Goal: Task Accomplishment & Management: Manage account settings

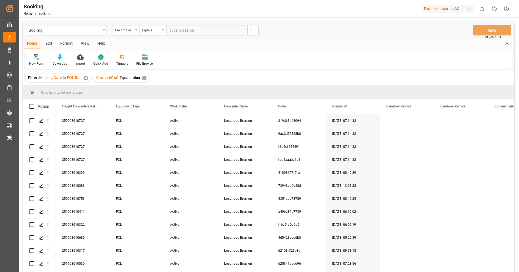
click at [83, 43] on div "View" at bounding box center [85, 43] width 16 height 9
click at [40, 59] on div "Default" at bounding box center [34, 60] width 19 height 12
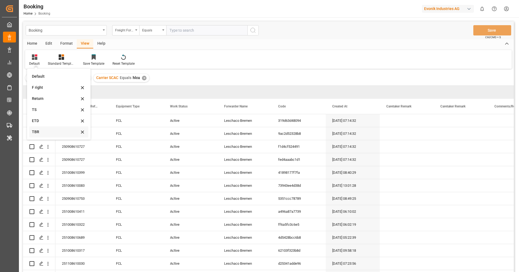
click at [55, 133] on div "TBR" at bounding box center [55, 132] width 47 height 6
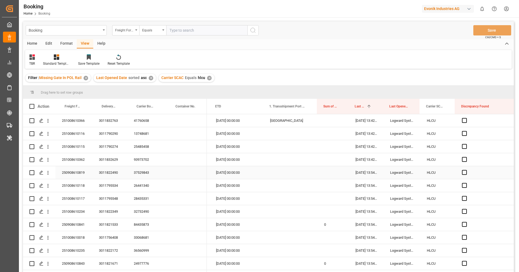
scroll to position [0, 143]
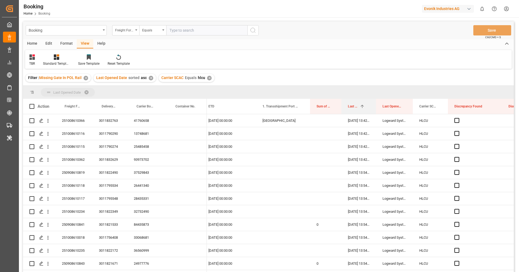
drag, startPoint x: 351, startPoint y: 107, endPoint x: 348, endPoint y: 94, distance: 12.4
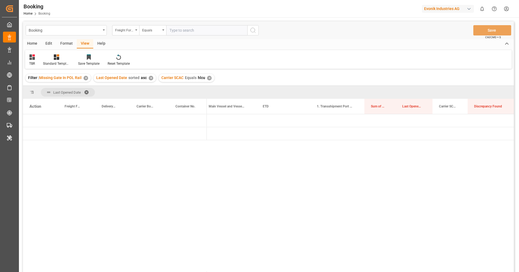
scroll to position [0, 0]
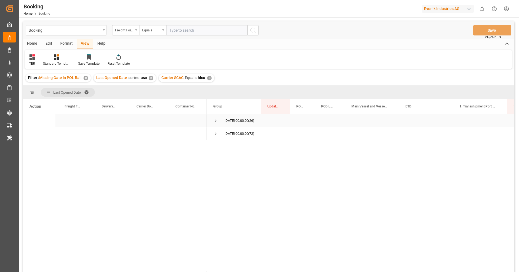
click at [218, 122] on span "24.09.2025 00:00:00 (26)" at bounding box center [233, 120] width 41 height 12
click at [217, 121] on span "Press SPACE to select this row." at bounding box center [215, 120] width 5 height 5
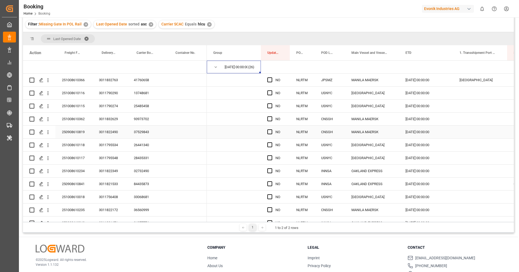
scroll to position [64, 0]
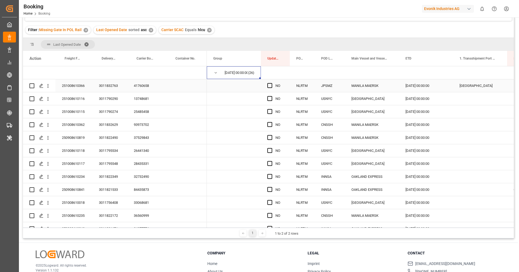
click at [148, 89] on div "41760658" at bounding box center [146, 85] width 39 height 13
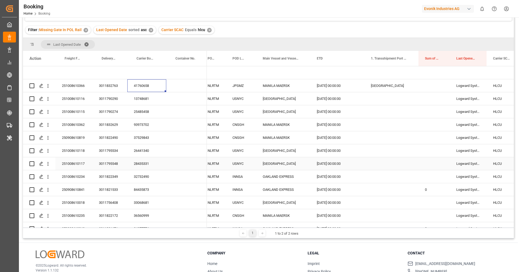
scroll to position [60, 0]
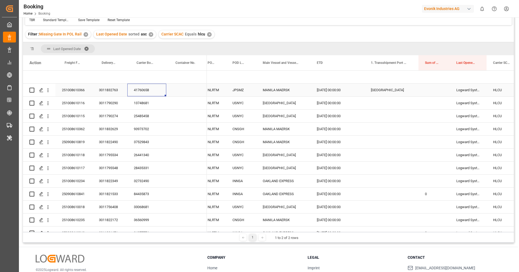
click at [150, 93] on div "41760658" at bounding box center [146, 90] width 39 height 13
click at [48, 94] on button "open menu" at bounding box center [48, 90] width 6 height 10
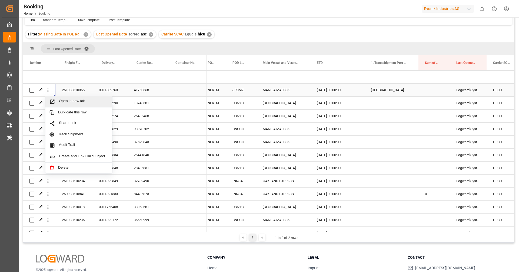
click at [61, 100] on span "Open in new tab" at bounding box center [83, 102] width 49 height 6
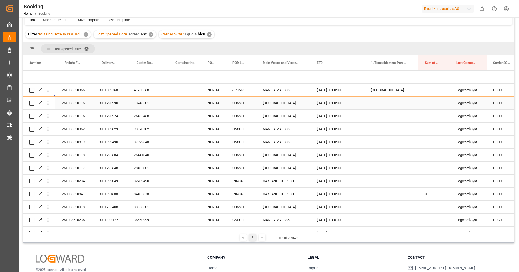
click at [147, 103] on div "13748681" at bounding box center [146, 103] width 39 height 13
click at [49, 106] on button "open menu" at bounding box center [48, 103] width 6 height 10
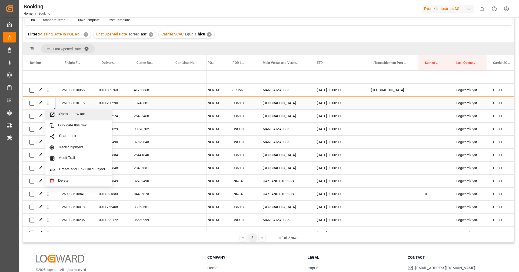
click at [68, 111] on div "Open in new tab" at bounding box center [78, 114] width 67 height 11
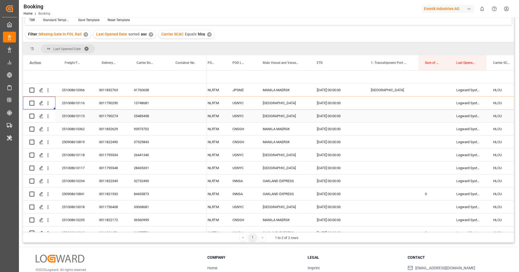
click at [141, 120] on div "25485458" at bounding box center [146, 116] width 39 height 13
click at [49, 116] on icon "open menu" at bounding box center [48, 116] width 6 height 6
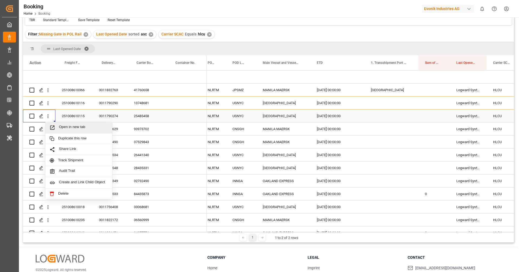
click at [71, 123] on div "Open in new tab" at bounding box center [78, 127] width 67 height 11
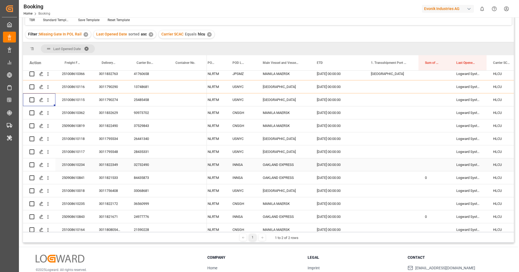
scroll to position [23, 0]
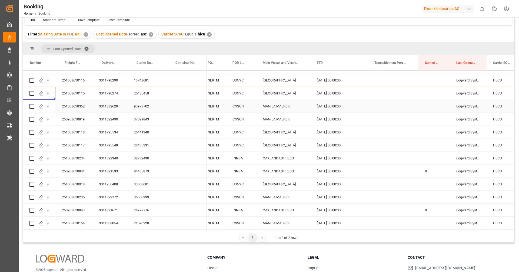
click at [143, 111] on div "93973702" at bounding box center [146, 106] width 39 height 13
click at [49, 108] on icon "open menu" at bounding box center [48, 107] width 6 height 6
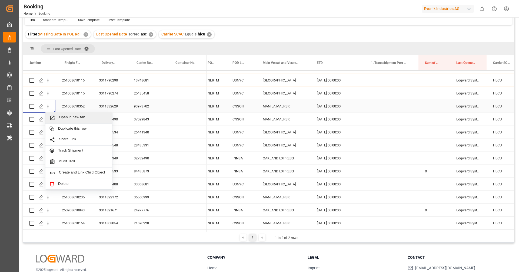
click at [67, 114] on div "Open in new tab" at bounding box center [78, 117] width 67 height 11
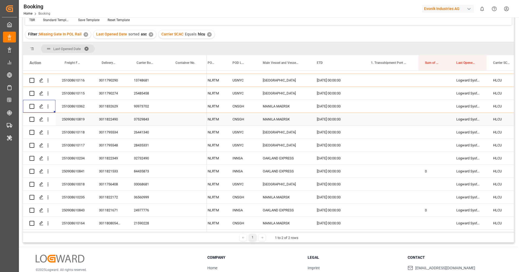
click at [143, 117] on div "37529843" at bounding box center [146, 119] width 39 height 13
click at [51, 119] on div "Press SPACE to select this row." at bounding box center [48, 119] width 14 height 10
click at [48, 120] on icon "open menu" at bounding box center [48, 120] width 6 height 6
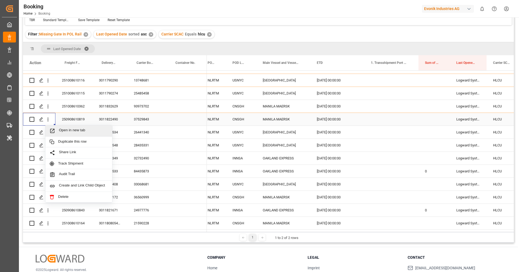
click at [61, 127] on div "Open in new tab" at bounding box center [78, 130] width 67 height 11
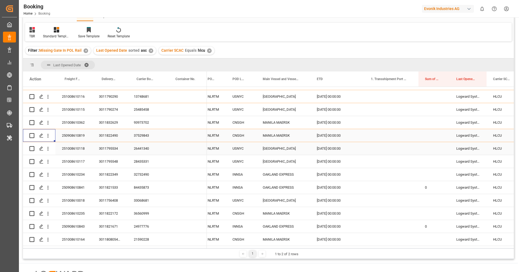
scroll to position [60, 0]
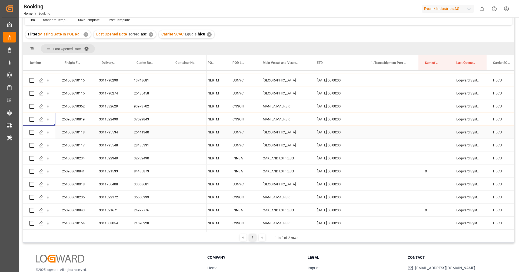
click at [149, 134] on div "26441340" at bounding box center [146, 132] width 39 height 13
click at [49, 132] on icon "open menu" at bounding box center [48, 133] width 6 height 6
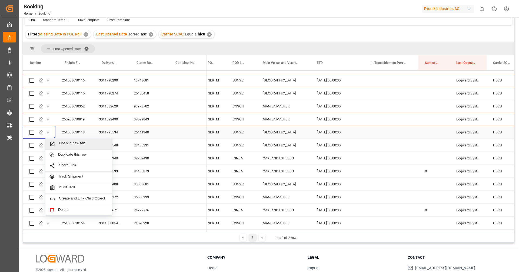
click at [70, 141] on span "Open in new tab" at bounding box center [83, 144] width 49 height 6
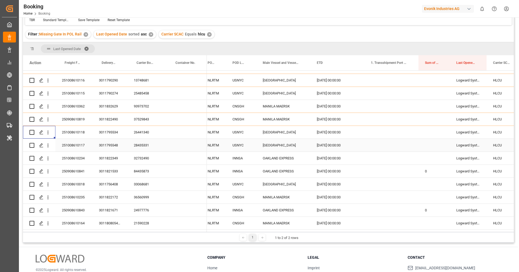
click at [141, 146] on div "28435331" at bounding box center [146, 145] width 39 height 13
click at [50, 148] on button "open menu" at bounding box center [48, 145] width 6 height 10
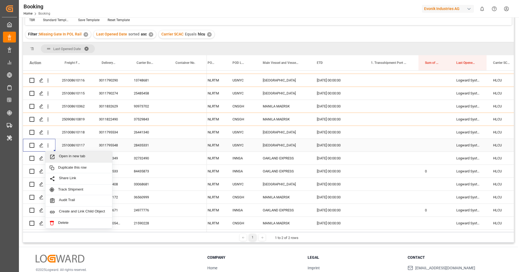
click at [63, 154] on span "Open in new tab" at bounding box center [83, 157] width 49 height 6
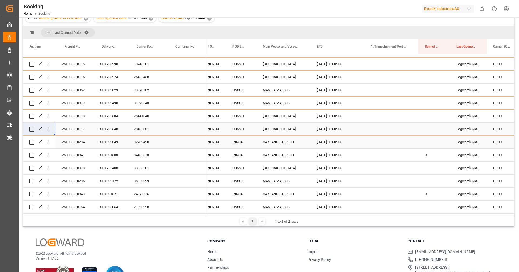
scroll to position [44, 0]
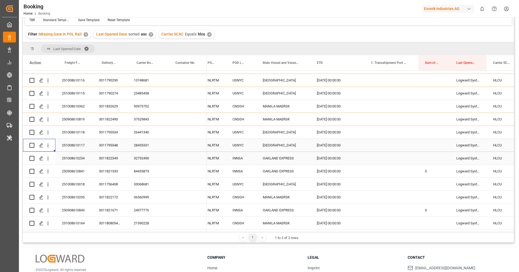
click at [150, 163] on div "32732490" at bounding box center [146, 158] width 39 height 13
click at [48, 159] on icon "open menu" at bounding box center [48, 159] width 6 height 6
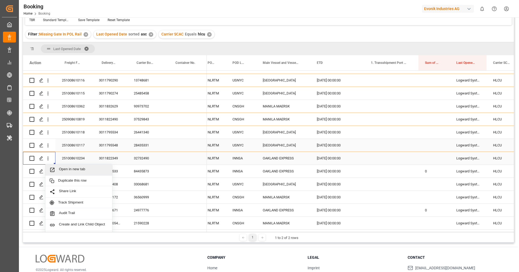
click at [77, 169] on span "Open in new tab" at bounding box center [83, 170] width 49 height 6
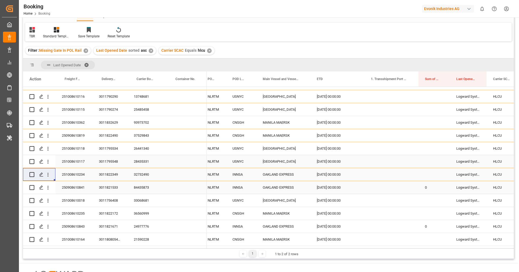
scroll to position [60, 0]
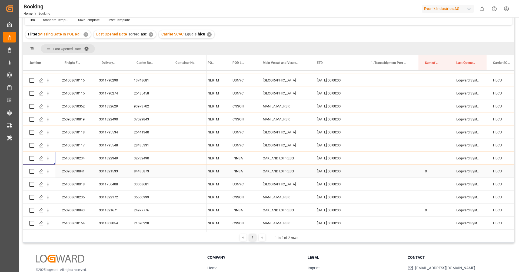
click at [147, 171] on div "84435873" at bounding box center [146, 171] width 39 height 13
click at [50, 171] on icon "open menu" at bounding box center [48, 171] width 6 height 6
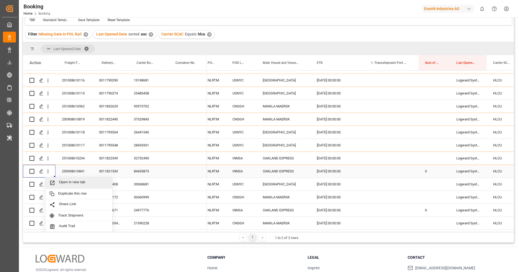
click at [68, 178] on div "Open in new tab" at bounding box center [78, 182] width 67 height 11
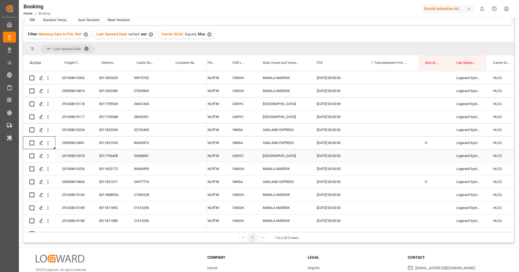
scroll to position [63, 0]
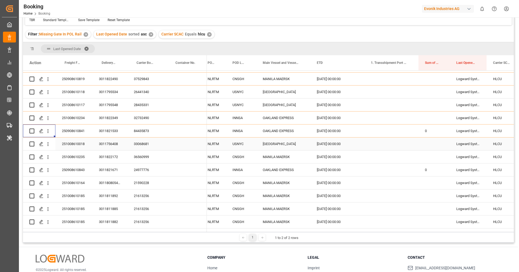
click at [144, 146] on div "33068681" at bounding box center [146, 143] width 39 height 13
click at [49, 147] on button "open menu" at bounding box center [48, 144] width 6 height 10
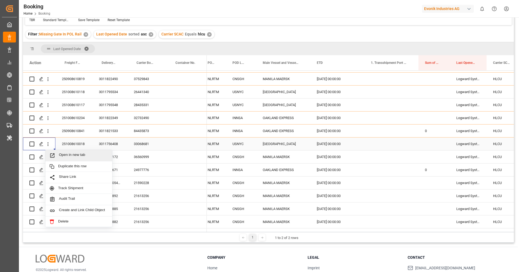
click at [66, 156] on span "Open in new tab" at bounding box center [83, 156] width 49 height 6
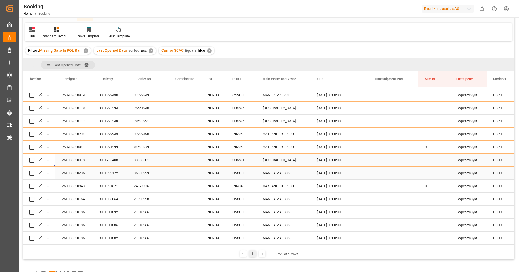
scroll to position [60, 0]
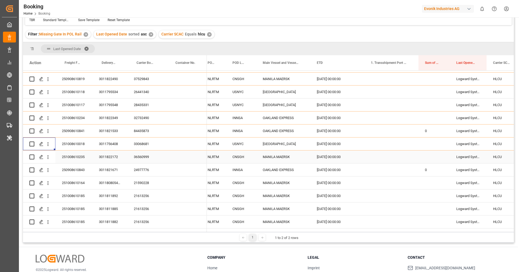
click at [146, 154] on div "36560999" at bounding box center [146, 156] width 39 height 13
click at [48, 159] on icon "open menu" at bounding box center [48, 157] width 6 height 6
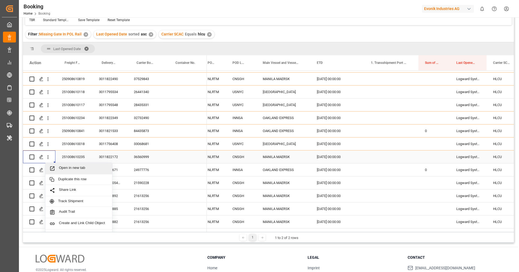
click at [74, 164] on div "Open in new tab" at bounding box center [78, 168] width 67 height 11
click at [145, 172] on div "24977776" at bounding box center [146, 169] width 39 height 13
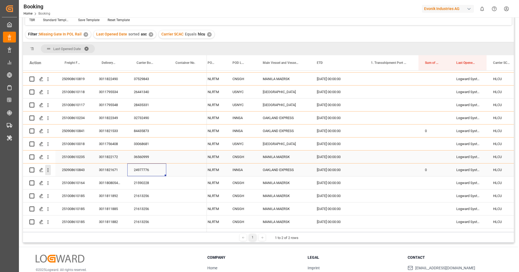
click at [49, 173] on button "open menu" at bounding box center [48, 170] width 6 height 10
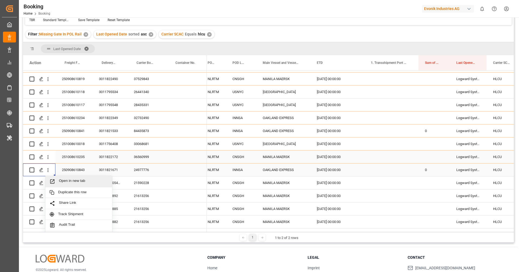
click at [62, 177] on div "Open in new tab" at bounding box center [78, 181] width 67 height 11
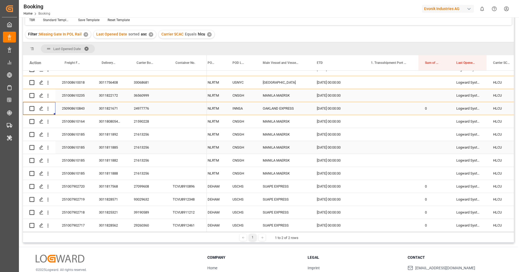
scroll to position [124, 0]
click at [148, 123] on div "21590228" at bounding box center [146, 121] width 39 height 13
click at [50, 123] on icon "open menu" at bounding box center [48, 122] width 6 height 6
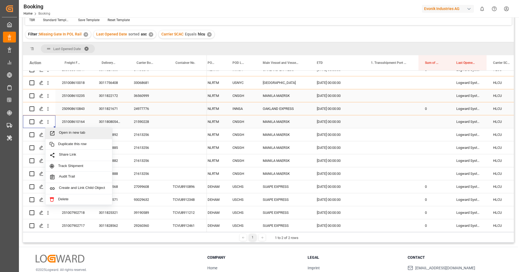
click at [69, 133] on span "Open in new tab" at bounding box center [83, 133] width 49 height 6
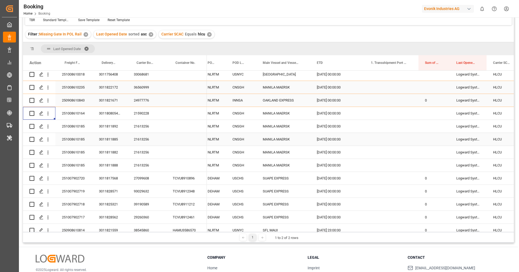
scroll to position [135, 0]
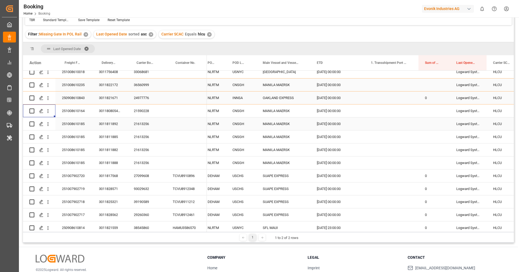
click at [141, 125] on div "21613256" at bounding box center [146, 123] width 39 height 13
click at [48, 125] on icon "open menu" at bounding box center [48, 124] width 1 height 4
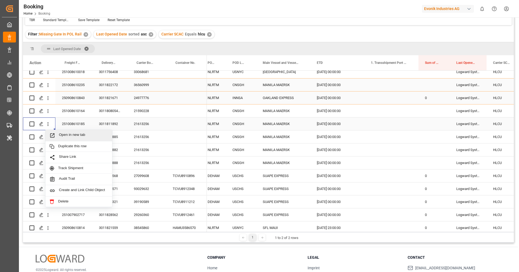
click at [70, 135] on span "Open in new tab" at bounding box center [83, 136] width 49 height 6
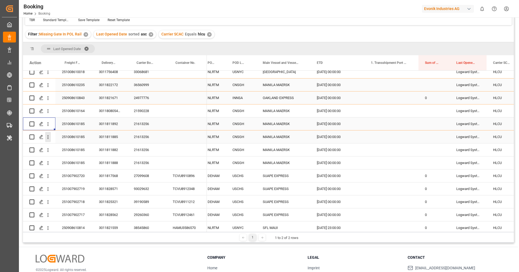
click at [49, 141] on button "open menu" at bounding box center [48, 137] width 6 height 10
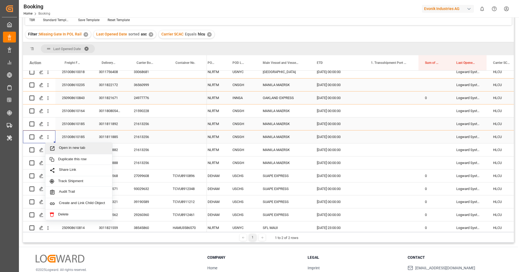
click at [59, 147] on span "Open in new tab" at bounding box center [83, 149] width 49 height 6
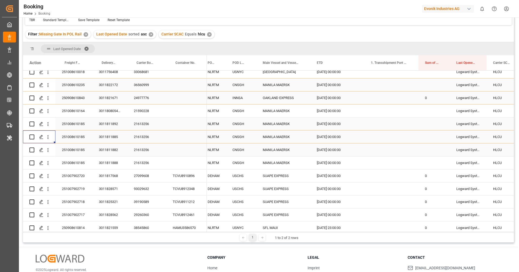
scroll to position [44, 0]
click at [143, 153] on div "21613256" at bounding box center [146, 149] width 39 height 13
click at [49, 151] on icon "open menu" at bounding box center [48, 150] width 6 height 6
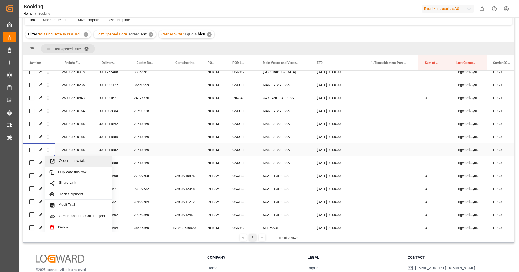
click at [67, 162] on span "Open in new tab" at bounding box center [83, 161] width 49 height 6
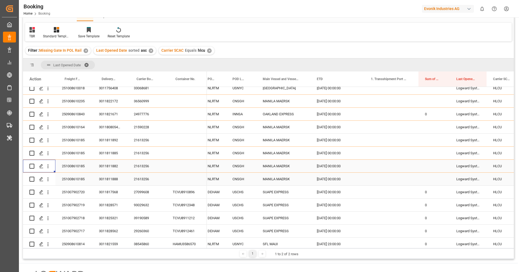
scroll to position [60, 0]
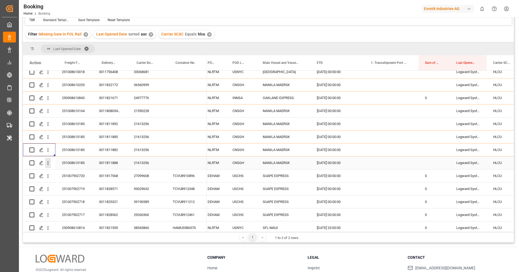
click at [46, 164] on icon "open menu" at bounding box center [48, 163] width 6 height 6
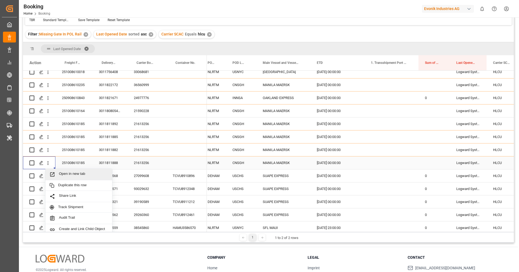
click at [68, 175] on span "Open in new tab" at bounding box center [83, 174] width 49 height 6
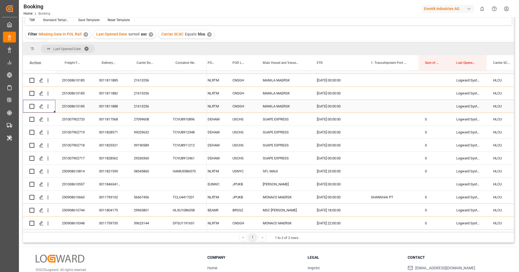
scroll to position [202, 0]
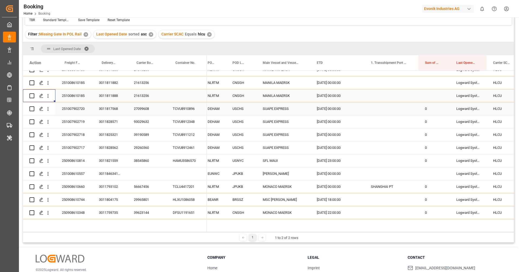
click at [141, 111] on div "27099608" at bounding box center [146, 108] width 39 height 13
click at [51, 111] on div "Press SPACE to select this row." at bounding box center [48, 109] width 14 height 10
click at [45, 111] on icon "open menu" at bounding box center [48, 109] width 6 height 6
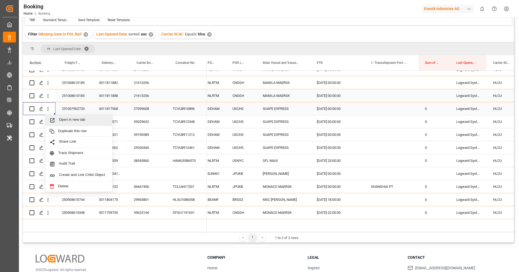
click at [58, 120] on span "Press SPACE to select this row." at bounding box center [53, 120] width 9 height 6
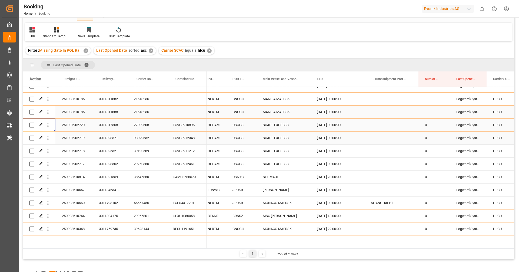
scroll to position [60, 0]
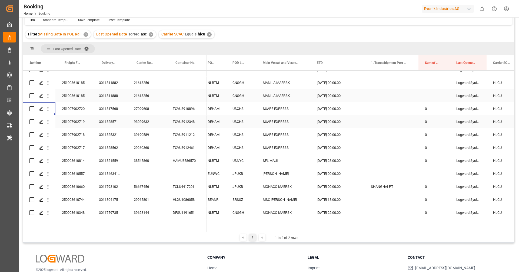
click at [147, 122] on div "93029632" at bounding box center [146, 121] width 39 height 13
click at [50, 124] on icon "open menu" at bounding box center [48, 122] width 6 height 6
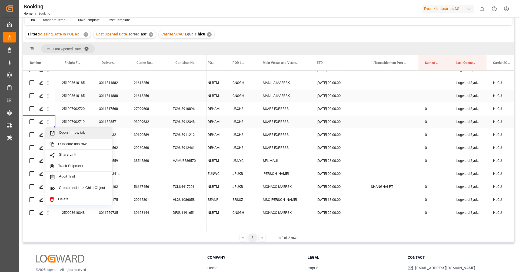
click at [62, 128] on div "Open in new tab" at bounding box center [78, 133] width 67 height 11
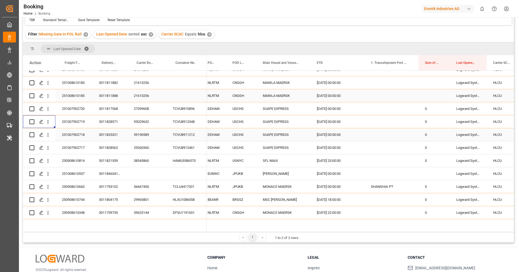
click at [146, 136] on div "39190589" at bounding box center [146, 134] width 39 height 13
click at [47, 137] on icon "open menu" at bounding box center [48, 135] width 6 height 6
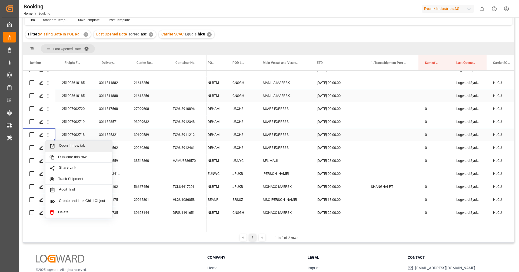
click at [63, 147] on span "Open in new tab" at bounding box center [83, 146] width 49 height 6
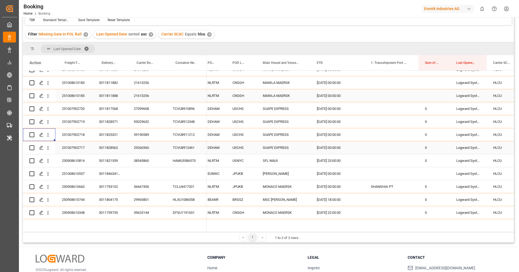
click at [141, 148] on div "29260360" at bounding box center [146, 147] width 39 height 13
click at [51, 151] on div "Press SPACE to select this row." at bounding box center [48, 148] width 14 height 10
click at [48, 148] on icon "open menu" at bounding box center [48, 148] width 6 height 6
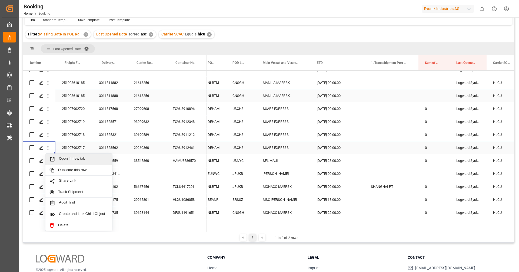
click at [63, 160] on span "Open in new tab" at bounding box center [83, 159] width 49 height 6
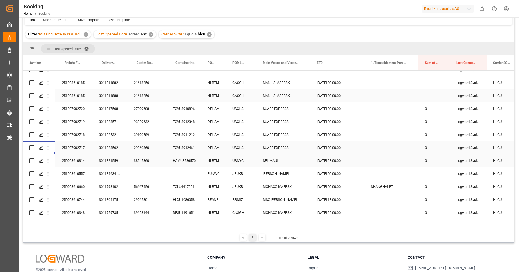
click at [146, 160] on div "38545860" at bounding box center [146, 160] width 39 height 13
click at [50, 161] on icon "open menu" at bounding box center [48, 161] width 6 height 6
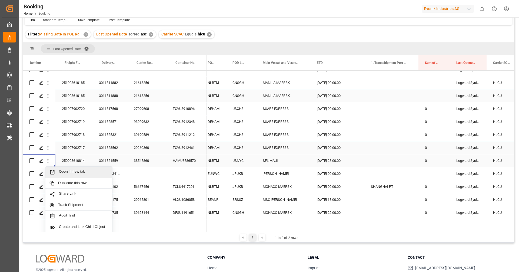
click at [65, 168] on div "Open in new tab" at bounding box center [78, 172] width 67 height 11
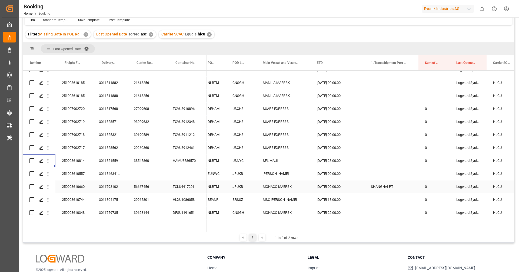
click at [141, 184] on div "56667456" at bounding box center [146, 186] width 39 height 13
click at [48, 188] on icon "open menu" at bounding box center [48, 187] width 1 height 4
click at [70, 196] on span "Open in new tab" at bounding box center [83, 198] width 49 height 6
click at [143, 202] on div "29965801" at bounding box center [146, 199] width 39 height 13
click at [48, 200] on icon "open menu" at bounding box center [48, 200] width 6 height 6
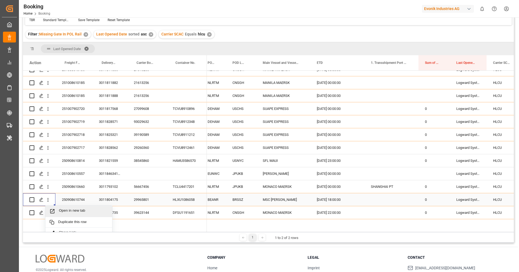
click at [67, 211] on span "Open in new tab" at bounding box center [83, 211] width 49 height 6
click at [144, 214] on div "39623144" at bounding box center [146, 212] width 39 height 13
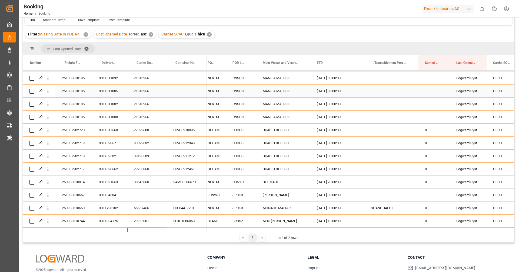
scroll to position [202, 0]
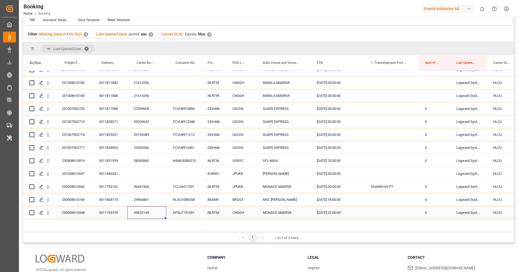
click at [245, 211] on div "CNSGH" at bounding box center [241, 212] width 30 height 13
click at [48, 213] on icon "open menu" at bounding box center [48, 213] width 6 height 6
click at [67, 223] on span "Open in new tab" at bounding box center [83, 224] width 49 height 6
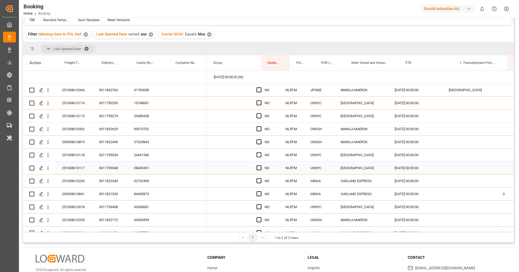
scroll to position [0, 0]
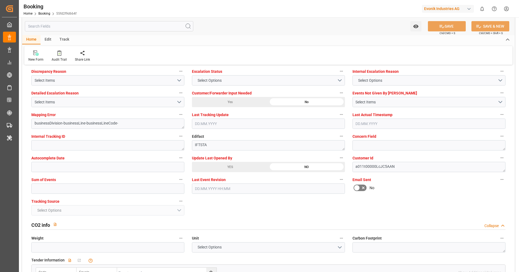
scroll to position [1024, 0]
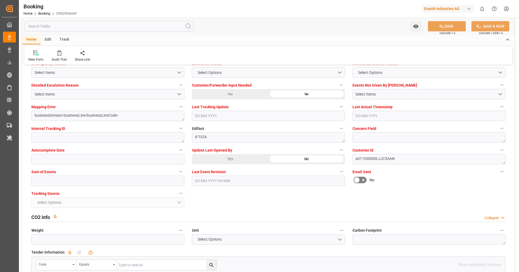
click at [236, 160] on div "YES" at bounding box center [230, 159] width 77 height 10
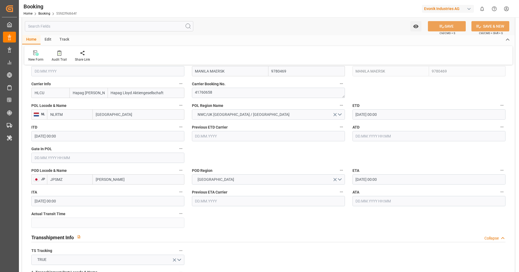
scroll to position [394, 0]
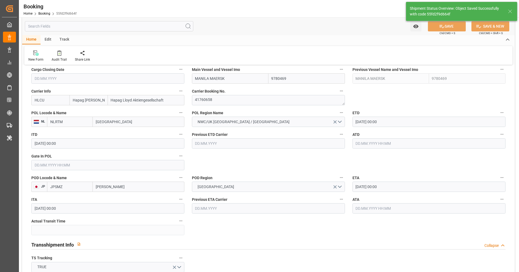
type textarea "[PERSON_NAME]"
type textarea "businessDivision-businessLine-"
type input "25.09.2025 11:43"
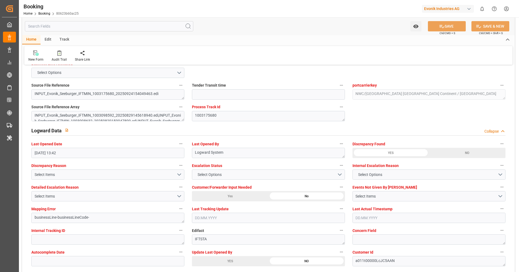
scroll to position [932, 0]
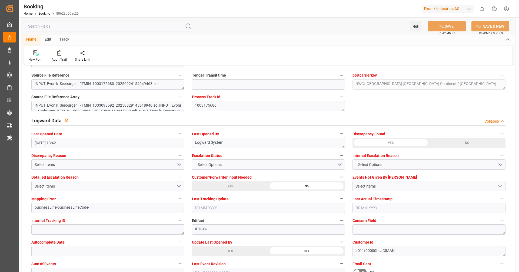
click at [214, 253] on div "YES" at bounding box center [230, 251] width 77 height 10
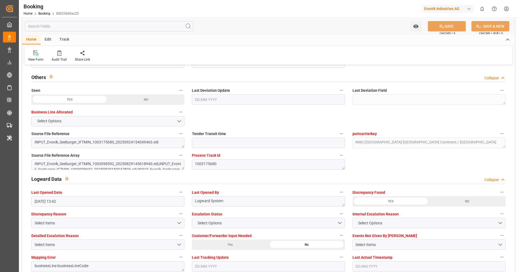
scroll to position [837, 0]
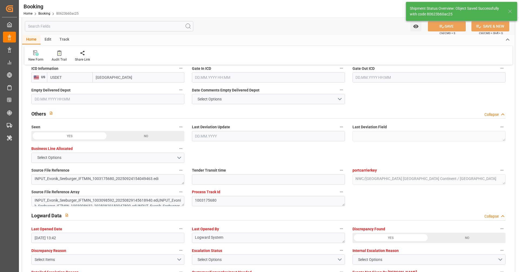
type textarea "[PERSON_NAME]"
type textarea "businessLine-"
type input "[DATE] 11:44"
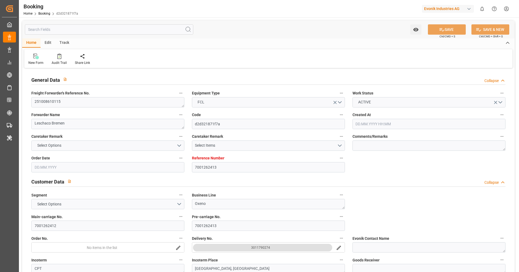
type input "[DATE] 12:58"
type input "29.08.2025"
type input "24.10.2025"
type input "26.09.2025"
type input "26.09.2025 00:00"
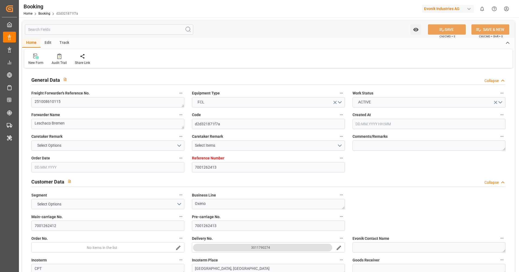
type input "26.09.2025 00:00"
type input "01.09.2025"
type input "10.10.2025 00:00"
type input "[DATE] 00:00"
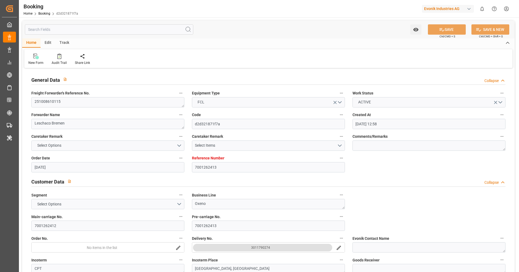
type input "[DATE] 00:00"
type input "24.10.2025 00:00"
type input "24.09.2025 13:42"
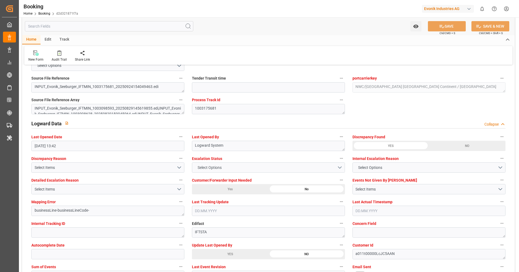
scroll to position [943, 0]
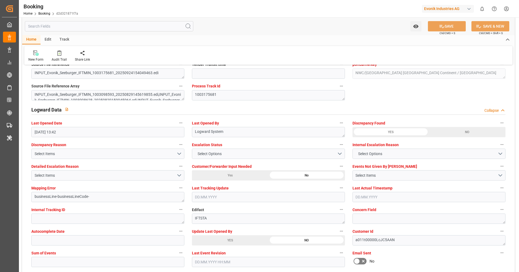
click at [204, 239] on div "YES" at bounding box center [230, 240] width 77 height 10
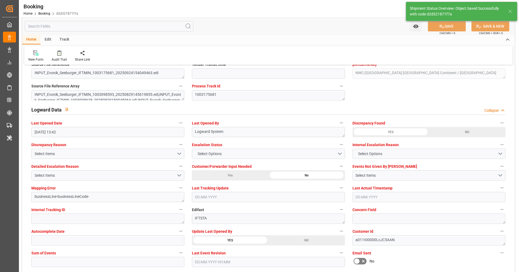
type textarea "[PERSON_NAME]"
type textarea "businessLine-"
type input "25.09.2025 11:44"
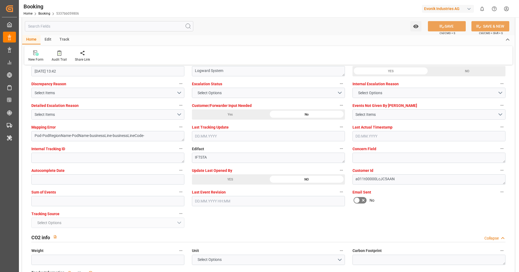
scroll to position [1008, 0]
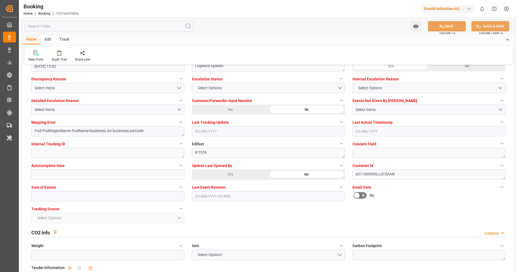
click at [251, 174] on div "YES" at bounding box center [230, 174] width 77 height 10
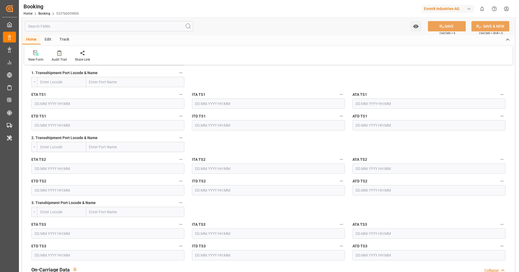
scroll to position [571, 0]
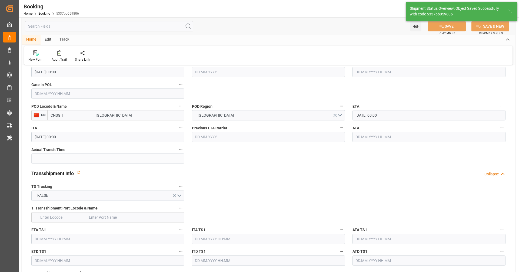
type textarea "[PERSON_NAME]"
type textarea "Pod-PodRegionName-businessLine-"
type input "[DATE] 11:45"
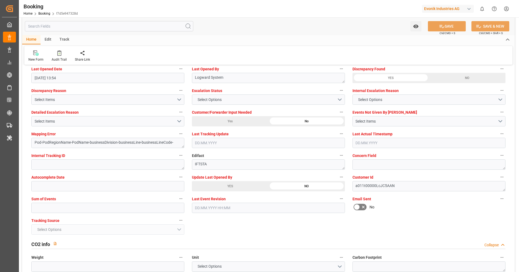
scroll to position [1000, 0]
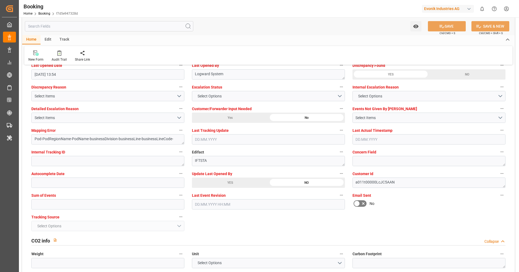
click at [242, 183] on div "YES" at bounding box center [230, 182] width 77 height 10
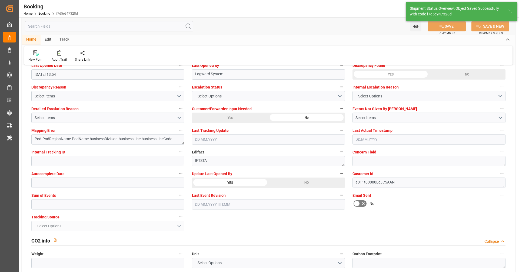
type textarea "[PERSON_NAME]"
type textarea "Pod-PodRegionName-businessDivision-businessLine-"
type input "25.09.2025 11:45"
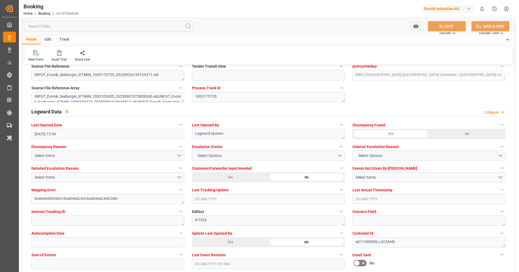
scroll to position [956, 0]
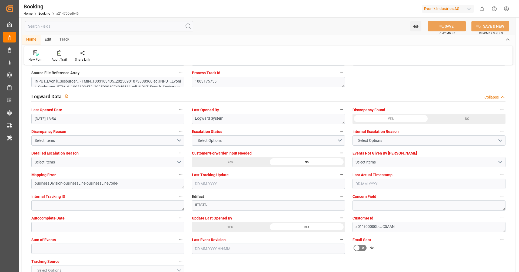
click at [221, 232] on div "Update Last Opened By YES NO" at bounding box center [268, 223] width 161 height 22
click at [222, 224] on div "YES" at bounding box center [230, 227] width 77 height 10
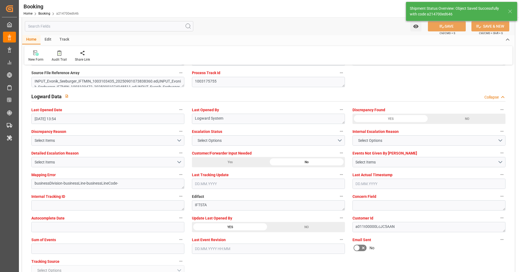
type textarea "[PERSON_NAME]"
type textarea "businessDivision-businessLine-"
type input "[DATE] 11:46"
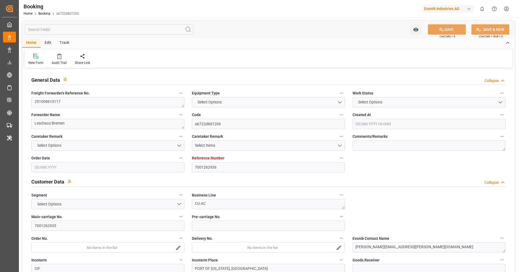
type input "7001262936"
type input "9444730"
type input "Hapag [PERSON_NAME]"
type input "Hapag Lloyd Aktiengesellschaft"
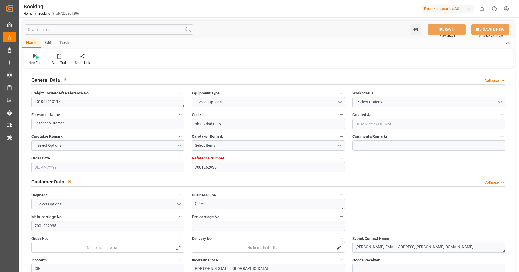
type input "NLRTM"
type input "USNYC"
type input "01.09.2025 05:40"
type input "01.09.2025"
type input "19.10.2025"
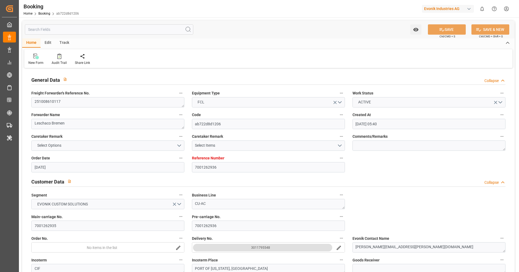
type input "26.09.2025"
type input "26.09.2025 00:00"
type input "01.09.2025"
type input "09.09.2025"
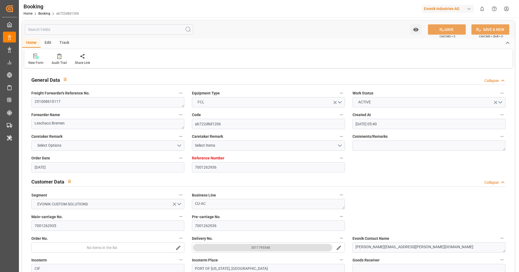
type input "10.10.2025 00:00"
type input "26.10.2025 00:00"
type input "20.10.2025 00:00"
type input "24.09.2025 13:54"
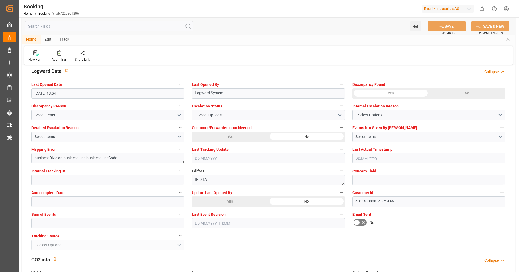
scroll to position [994, 0]
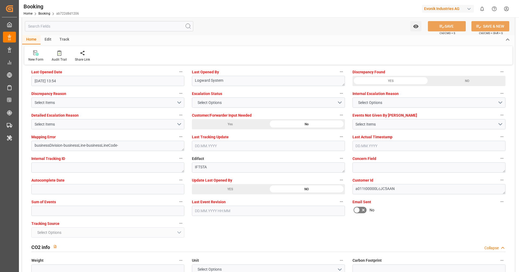
click at [246, 188] on div "YES" at bounding box center [230, 189] width 77 height 10
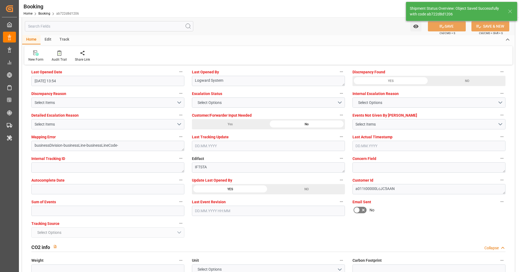
type textarea "[PERSON_NAME]"
type textarea "businessDivision-businessLine-"
type input "25.09.2025 11:46"
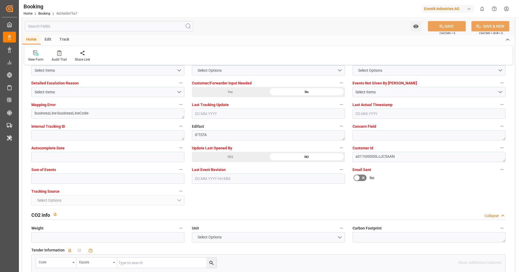
scroll to position [1028, 0]
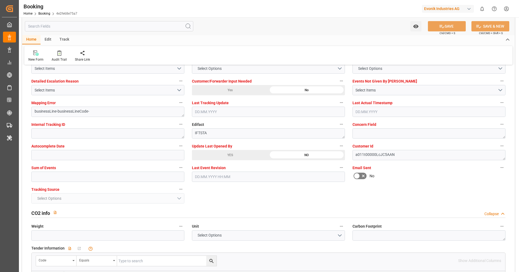
click at [242, 153] on div "YES" at bounding box center [230, 155] width 77 height 10
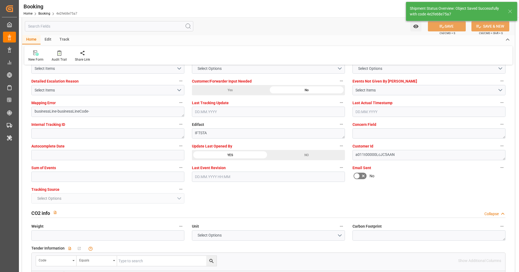
type textarea "[PERSON_NAME]"
type textarea "businessLine-"
type input "[DATE] 11:46"
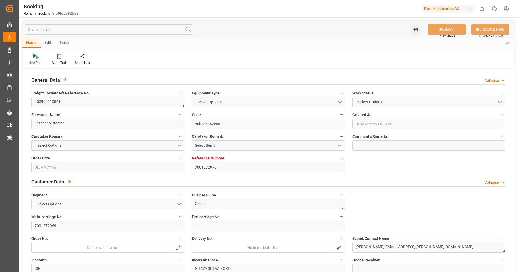
type input "7001272970"
type input "9200811"
type input "Hapag [PERSON_NAME]"
type input "Hapag Lloyd Aktiengesellschaft"
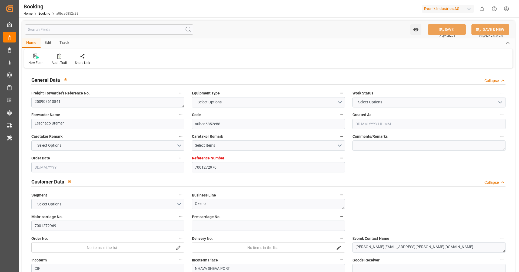
type input "NLRTM"
type input "INNSA"
type input "0"
type input "[DATE] 09:17"
type input "[DATE]"
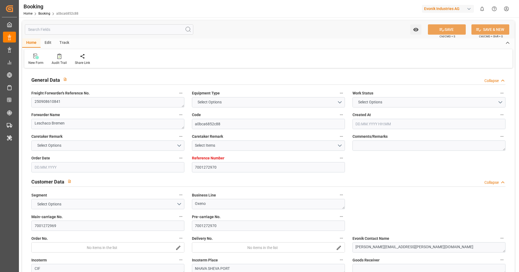
type input "[DATE]"
type input "22.09.2025 00:00"
type input "12.09.2025"
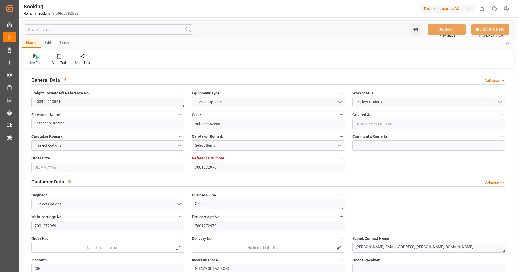
type input "16.09.2025"
type input "11.10.2025 00:00"
type input "26.11.2025 00:00"
type input "03.11.2025 00:00"
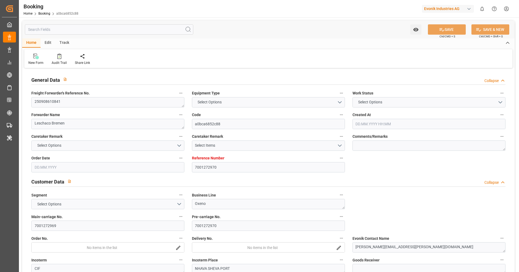
type input "[DATE] 13:54"
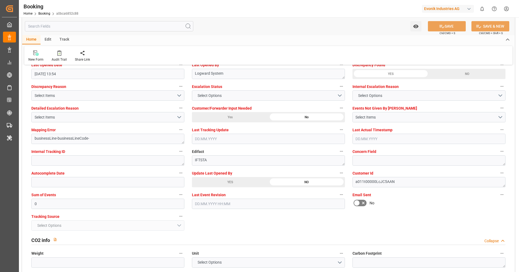
scroll to position [1002, 0]
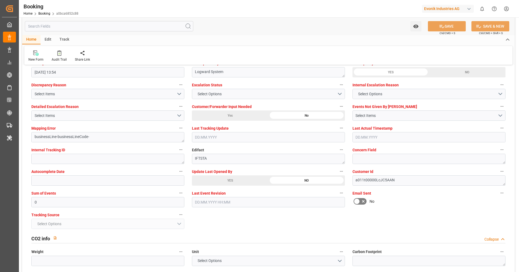
click at [218, 176] on div "YES" at bounding box center [230, 180] width 77 height 10
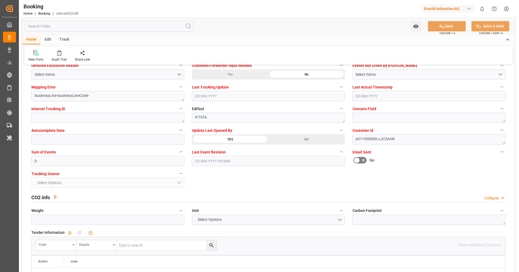
scroll to position [1048, 0]
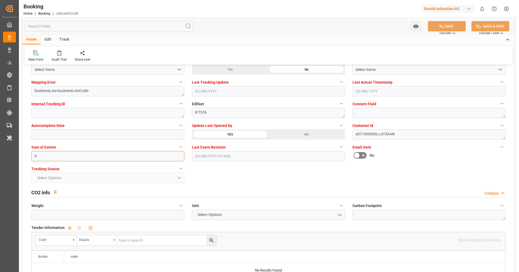
click at [150, 153] on input "0" at bounding box center [107, 156] width 153 height 10
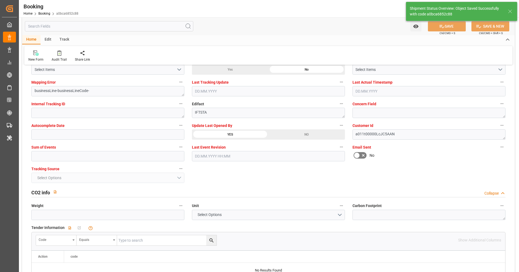
type textarea "[PERSON_NAME]"
type textarea "businessLine-"
type input "25.09.2025 11:47"
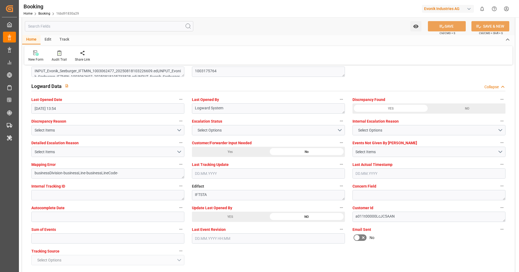
scroll to position [1006, 0]
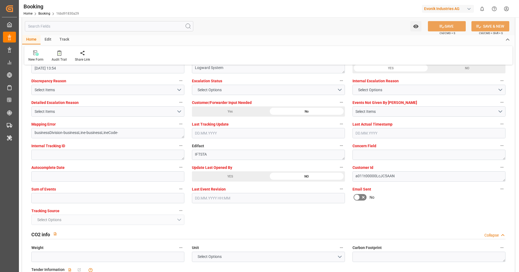
click at [237, 177] on div "YES" at bounding box center [230, 176] width 77 height 10
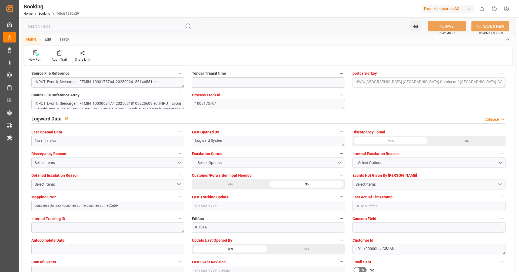
scroll to position [874, 0]
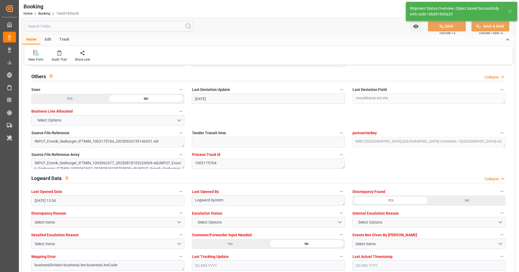
type textarea "[PERSON_NAME]"
type textarea "businessDivision-businessLine-"
type input "[DATE] 11:48"
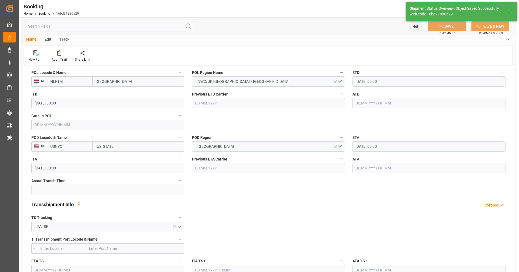
scroll to position [426, 0]
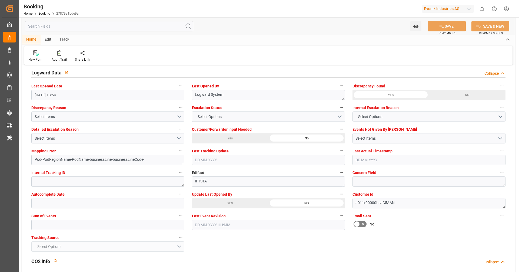
scroll to position [986, 0]
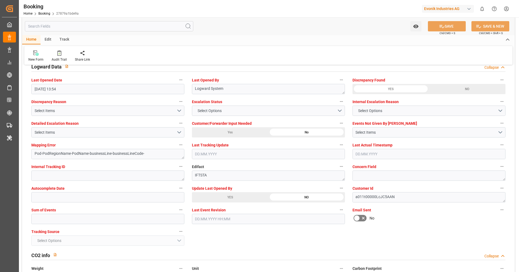
click at [224, 196] on div "YES" at bounding box center [230, 197] width 77 height 10
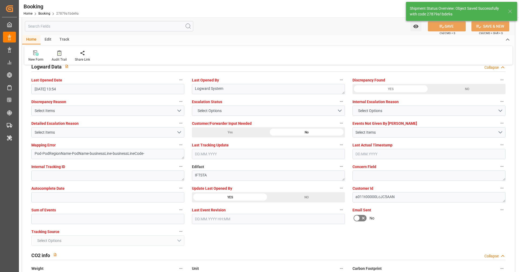
type textarea "[PERSON_NAME]"
type textarea "Pod-PodRegionName-businessLine-"
type input "[DATE] 11:48"
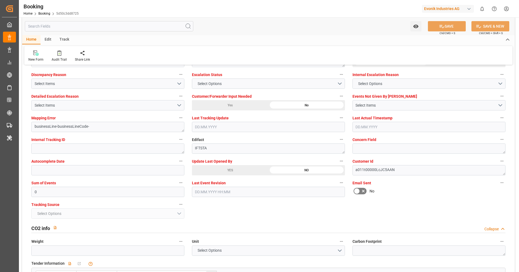
scroll to position [1020, 0]
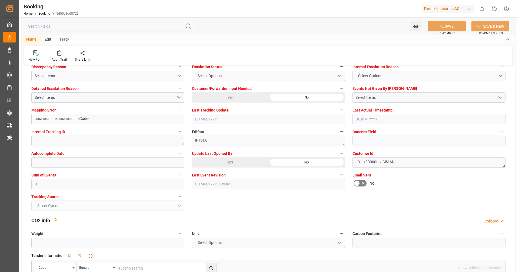
click at [240, 162] on div "YES" at bounding box center [230, 162] width 77 height 10
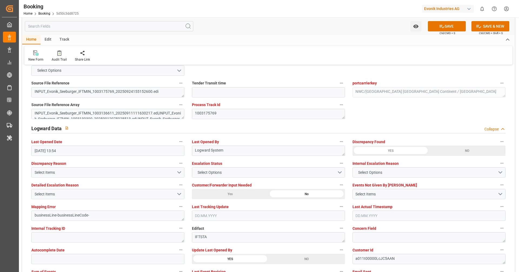
scroll to position [946, 0]
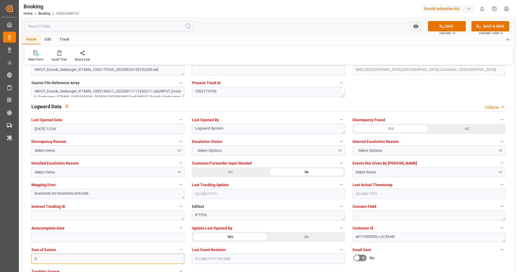
click at [84, 261] on input "0" at bounding box center [107, 258] width 153 height 10
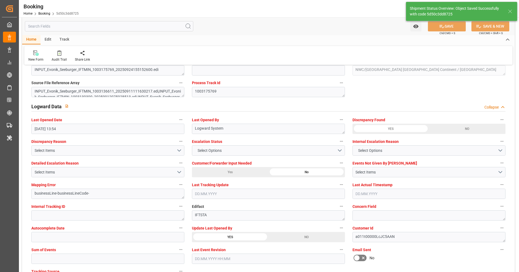
type textarea "[PERSON_NAME]"
type textarea "businessLine-"
type input "[DATE] 11:49"
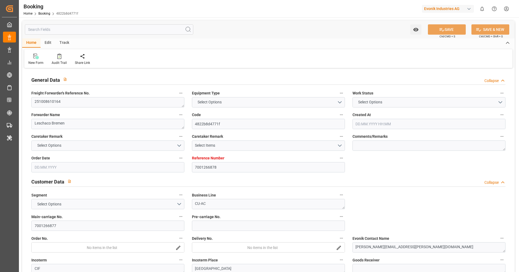
type input "7001266878"
type input "9780469"
type input "Hapag [PERSON_NAME]"
type input "Hapag Lloyd Aktiengesellschaft"
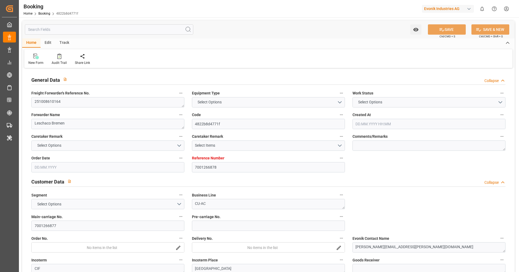
type input "NLRTM"
type input "CNSGH"
type input "[DATE] 06:53"
type input "[DATE]"
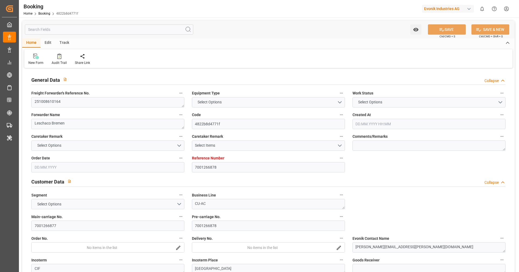
type input "[DATE]"
type input "[DATE] 00:00"
type input "[DATE]"
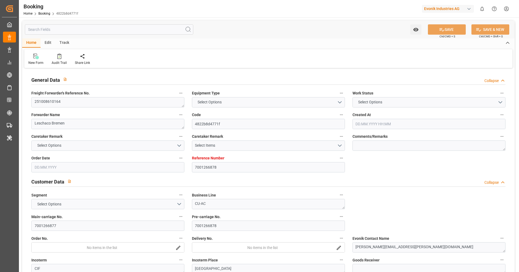
type input "[DATE] 00:00"
type input "[DATE] 13:55"
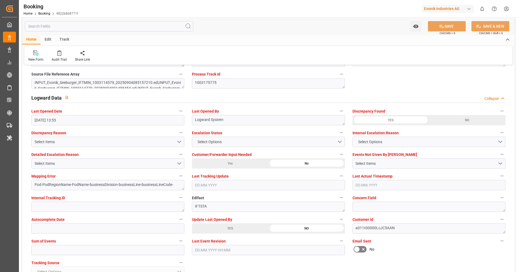
scroll to position [1004, 0]
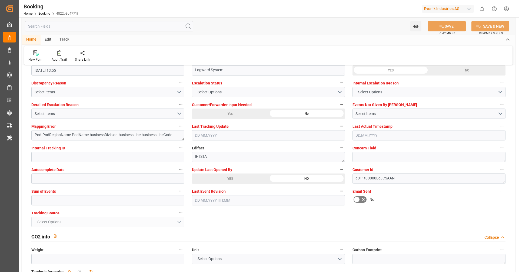
click at [224, 180] on div "YES" at bounding box center [230, 178] width 77 height 10
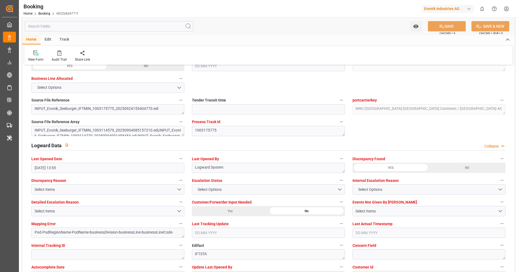
scroll to position [826, 0]
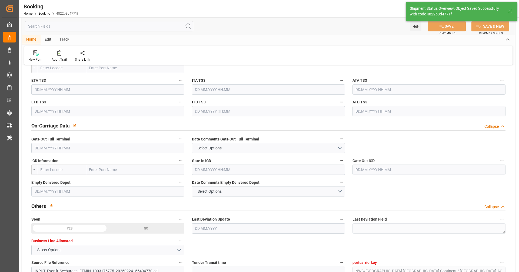
type textarea "[PERSON_NAME]"
type textarea "Pod-PodRegionName-businessDivision-businessLine-"
type input "25.09.2025 11:49"
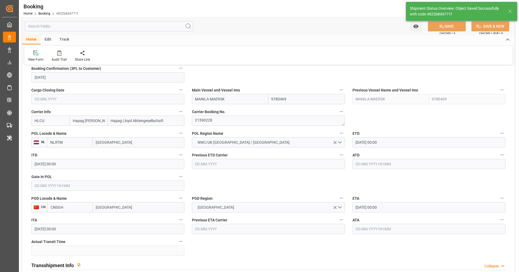
scroll to position [352, 0]
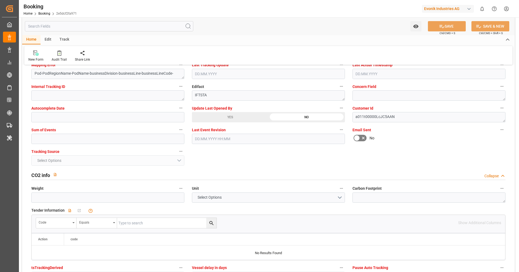
scroll to position [1008, 0]
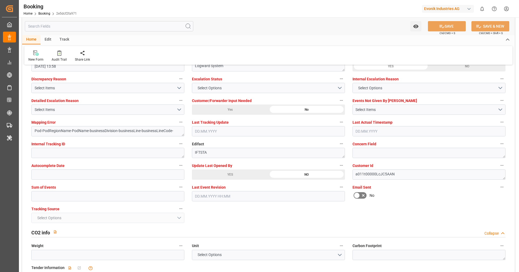
click at [249, 170] on div "YES" at bounding box center [230, 174] width 77 height 10
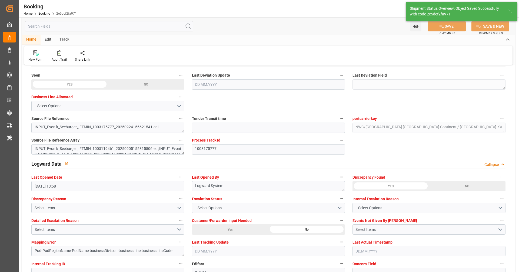
scroll to position [0, 0]
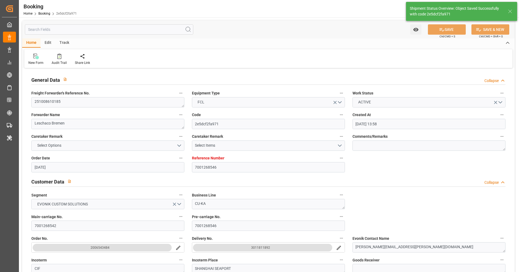
type textarea "[PERSON_NAME]"
type textarea "Pod-PodRegionName-businessDivision-businessLine-"
type input "25.09.2025 11:50"
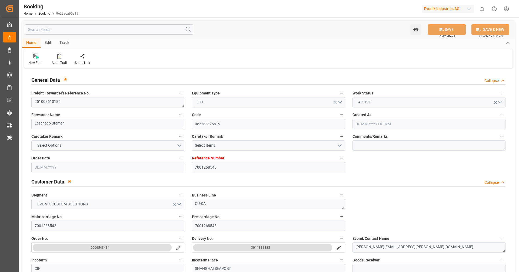
type input "7001268545"
type input "9780469"
type input "Hapag [PERSON_NAME]"
type input "Hapag Lloyd Aktiengesellschaft"
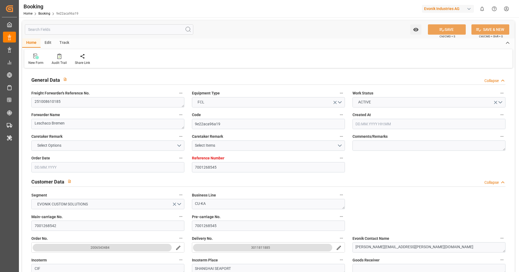
type input "NLRTM"
type input "CNSGH"
type input "[DATE] 13:58"
type input "[DATE]"
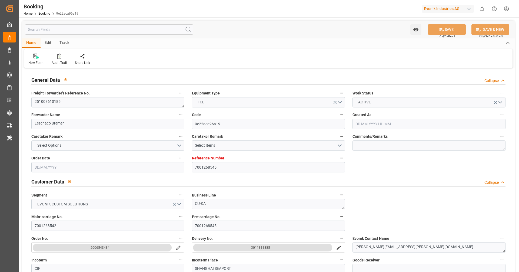
type input "[DATE]"
type input "[DATE] 00:00"
type input "[DATE]"
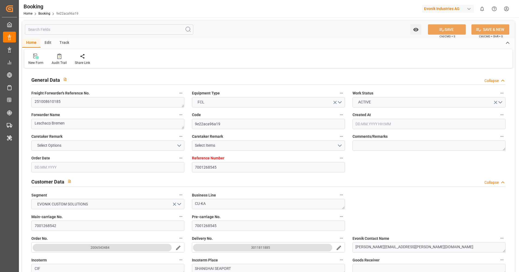
type input "[DATE] 00:00"
type input "[DATE] 13:58"
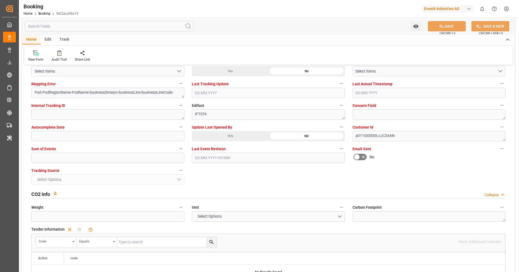
scroll to position [1061, 0]
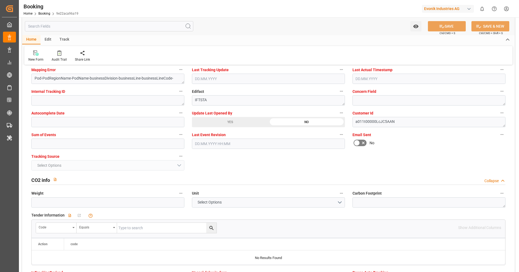
click at [243, 125] on div "YES" at bounding box center [230, 122] width 77 height 10
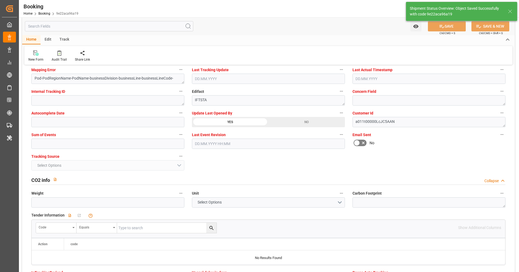
type textarea "[PERSON_NAME]"
type textarea "Pod-PodRegionName-businessDivision-businessLine-"
type input "[DATE] 11:51"
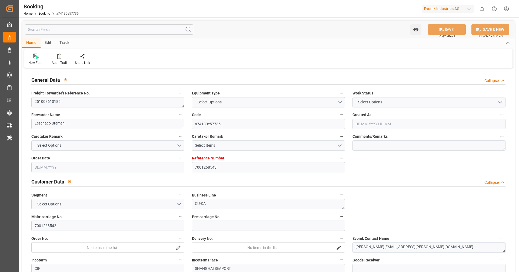
type input "7001268543"
type input "9780469"
type input "Hapag [PERSON_NAME]"
type input "Hapag Lloyd Aktiengesellschaft"
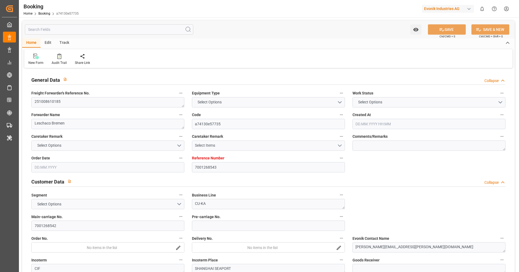
type input "NLRTM"
type input "CNSGH"
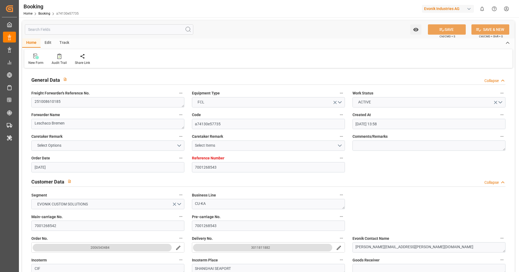
type input "[DATE] 13:58"
type input "[DATE]"
type input "[DATE] 00:00"
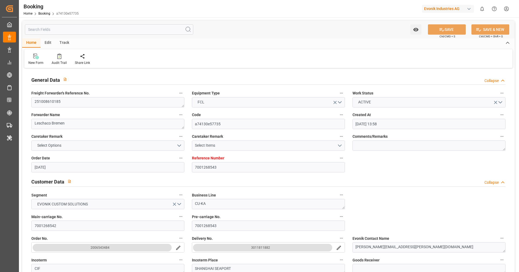
type input "[DATE] 00:00"
type input "[DATE]"
type input "[DATE] 00:00"
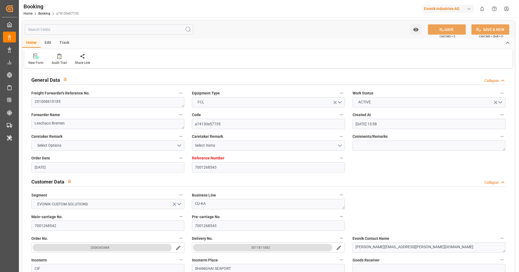
type input "[DATE] 00:00"
type input "[DATE] 13:58"
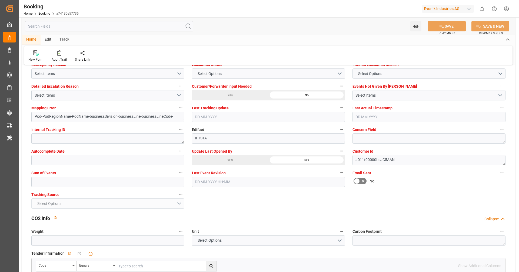
scroll to position [1032, 0]
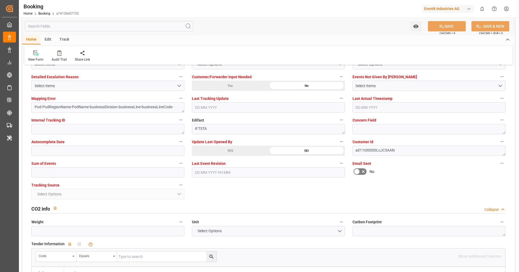
click at [217, 150] on div "YES" at bounding box center [230, 151] width 77 height 10
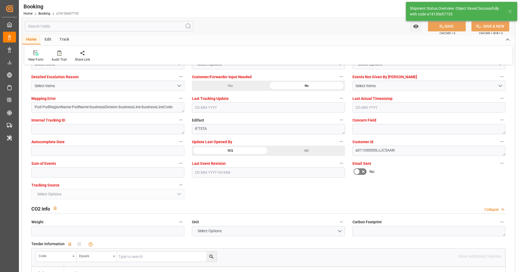
type textarea "[PERSON_NAME]"
type textarea "Pod-PodRegionName-businessDivision-businessLine-"
type input "[DATE] 11:52"
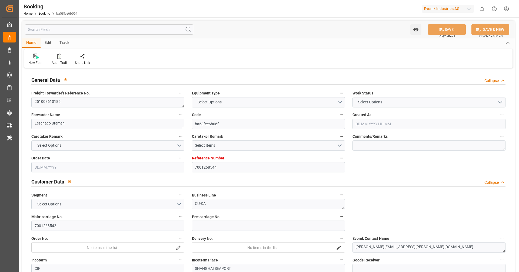
type input "7001268544"
type input "9780469"
type input "Hapag [PERSON_NAME]"
type input "Hapag Lloyd Aktiengesellschaft"
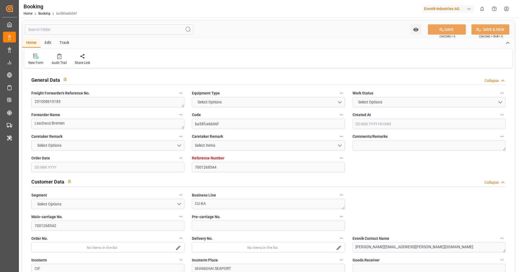
type input "NLRTM"
type input "CNSGH"
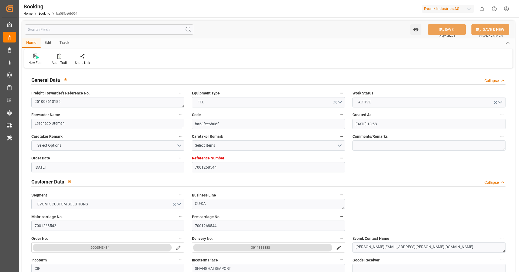
type input "05.09.2025 13:58"
type input "05.09.2025"
type input "25.11.2025"
type input "02.10.2025"
type input "02.10.2025 00:00"
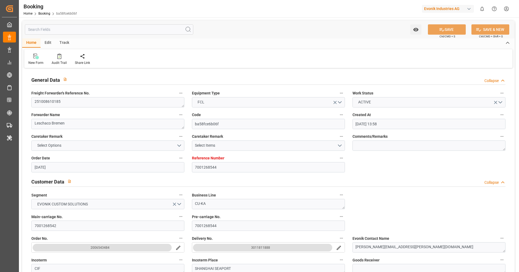
type input "02.10.2025 00:00"
type input "08.09.2025"
type input "22.09.2025"
type input "11.10.2025 00:00"
type input "12.10.2025 00:00"
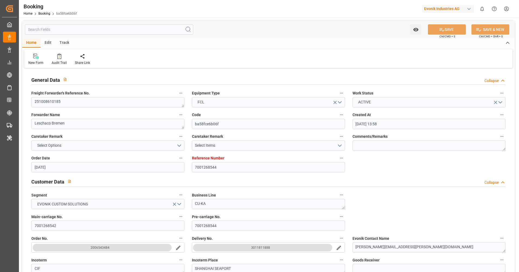
type input "22.11.2025 00:00"
type input "25.11.2025 00:00"
type input "24.09.2025 13:58"
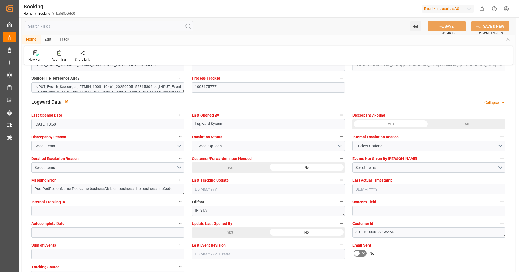
scroll to position [1006, 0]
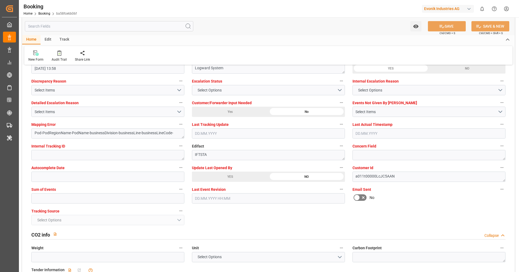
click at [222, 177] on div "YES" at bounding box center [230, 176] width 77 height 10
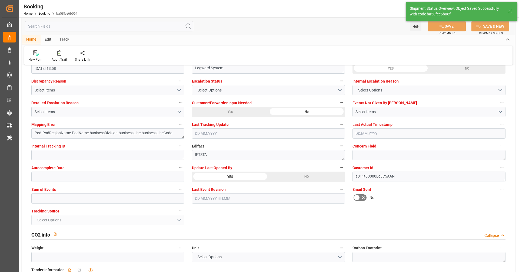
type textarea "[PERSON_NAME]"
type textarea "Pod-PodRegionName-businessDivision-businessLine-"
type input "25.09.2025 11:52"
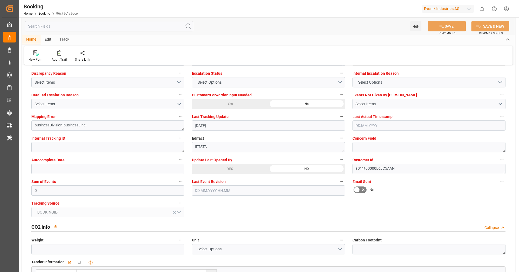
scroll to position [1017, 0]
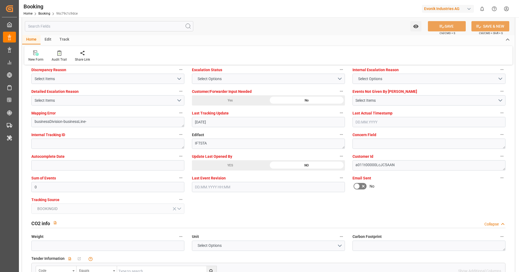
click at [234, 170] on div "Update Last Opened By YES NO" at bounding box center [268, 162] width 161 height 22
click at [237, 167] on div "YES" at bounding box center [230, 165] width 77 height 10
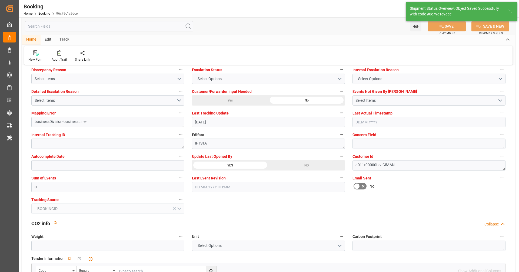
type textarea "[PERSON_NAME]"
type input "25.09.2025 11:53"
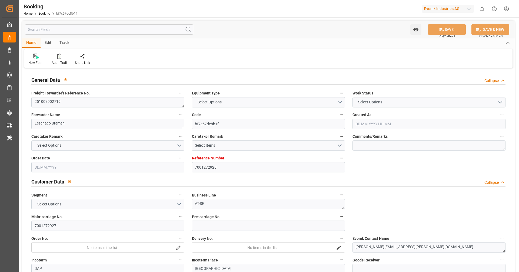
type input "7001272928"
type input "9332858"
type input "Hapag [PERSON_NAME]"
type input "Hapag Lloyd Aktiengesellschaft"
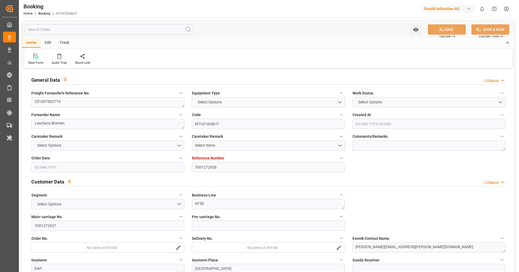
type input "DEHAM"
type input "USCHS"
type input "0"
type input "DEHAM"
type input "USCHS"
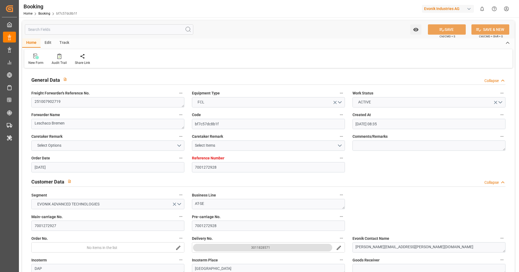
type input "11.09.2025 08:35"
type input "11.09.2025"
type input "20.10.2025"
type input "[DATE]"
type input "24.09.2025 00:00"
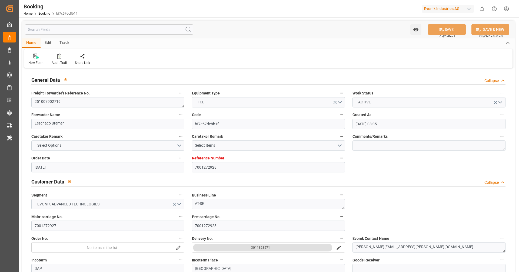
type input "24.09.2025 00:00"
type input "12.09.2025"
type input "17.09.2025"
type input "01.10.2025 00:00"
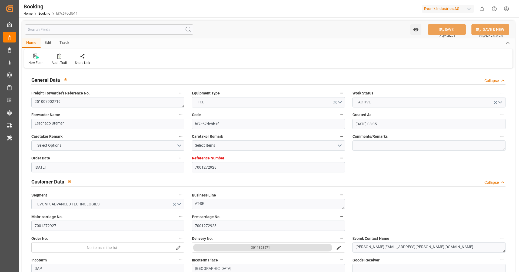
type input "15.10.2025 00:00"
type input "24.09.2025 16:37"
type input "[DATE]"
type input "01.10.2025 04:00"
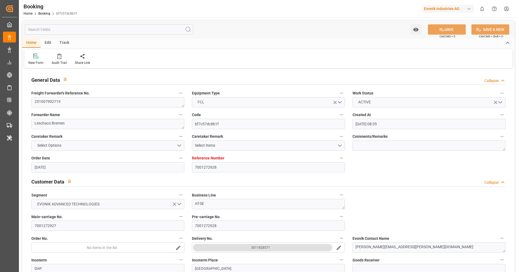
type input "01.10.2025 04:00"
type input "16.10.2025 01:00"
type input "16.10.2025 13:40"
type input "16.10.2025 07:00"
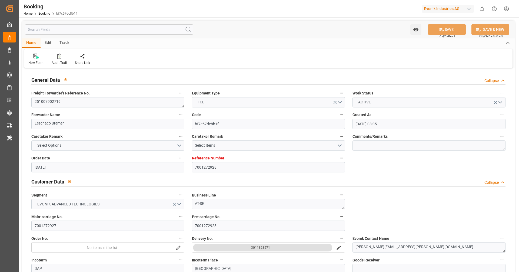
type input "16.10.2025 07:00"
type input "20.10.2025 13:40"
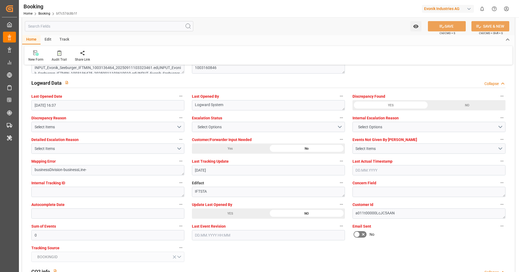
scroll to position [989, 0]
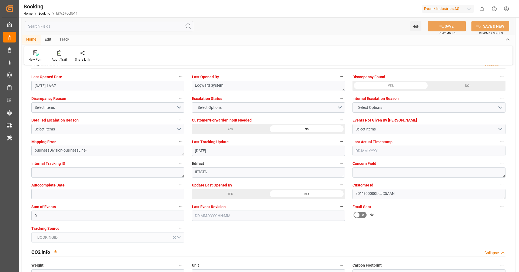
click at [232, 194] on div "YES" at bounding box center [230, 194] width 77 height 10
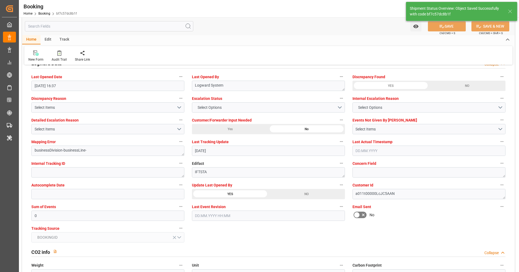
type textarea "[PERSON_NAME]"
type input "25.09.2025 11:53"
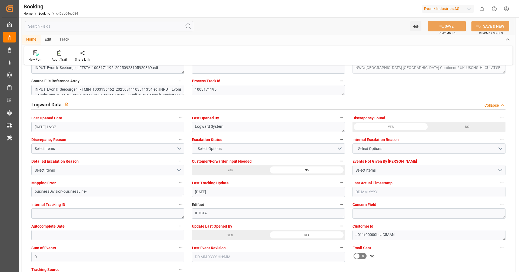
scroll to position [962, 0]
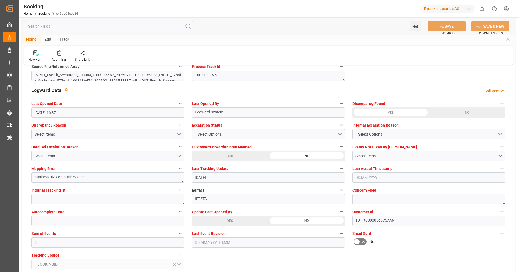
click at [227, 218] on div "YES" at bounding box center [230, 221] width 77 height 10
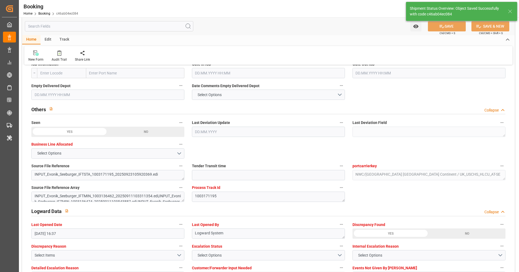
type textarea "[PERSON_NAME]"
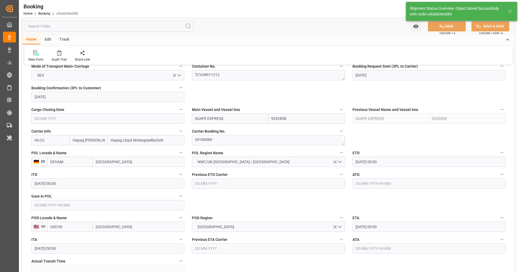
type input "[DATE] 11:54"
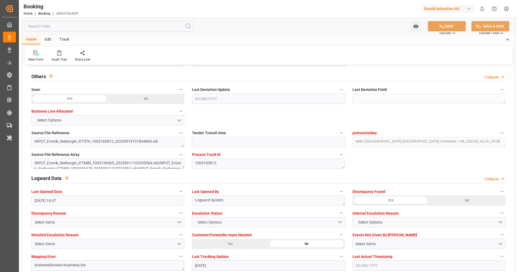
scroll to position [931, 0]
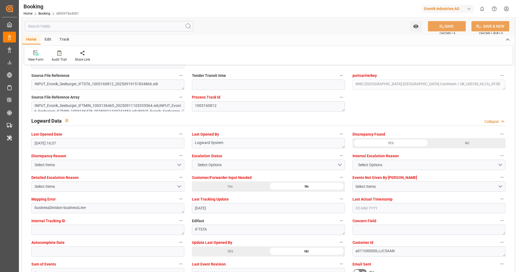
click at [226, 250] on div "YES" at bounding box center [230, 251] width 77 height 10
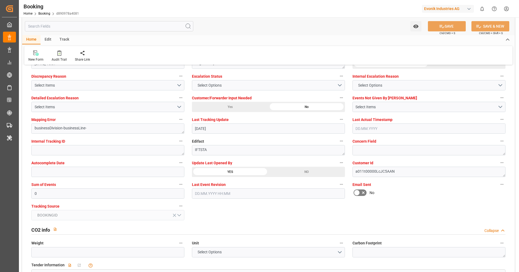
scroll to position [997, 0]
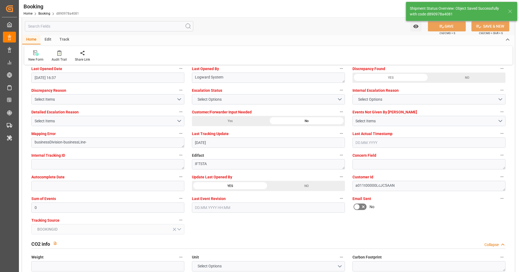
type textarea "[PERSON_NAME]"
type input "[DATE] 11:55"
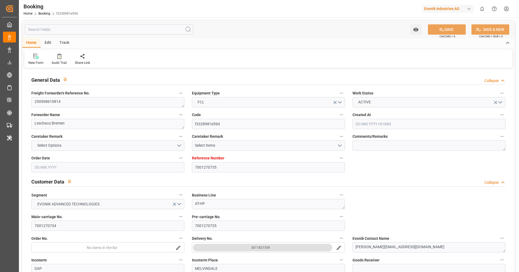
type input "[DATE] 11:18"
type input "[DATE]"
type input "[DATE] 00:00"
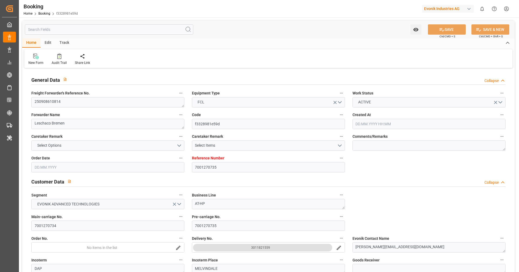
type input "[DATE] 00:00"
type input "10.09.2025"
type input "03.10.2025 23:00"
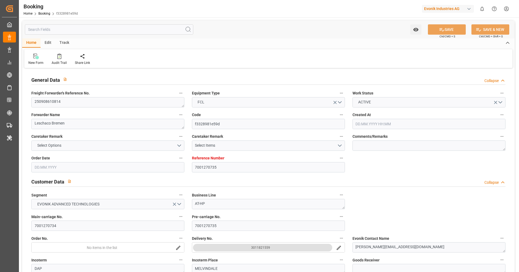
type input "03.10.2025 00:00"
type input "18.10.2025 19:00"
type input "19.10.2025 00:00"
type input "24.09.2025 17:30"
type input "[DATE]"
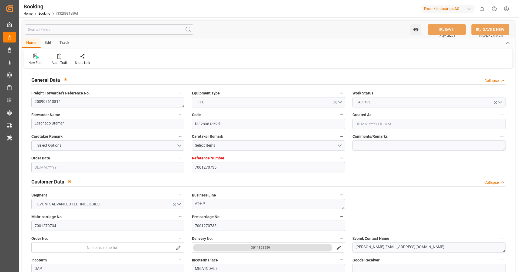
type input "03.10.2025 23:00"
type input "18.10.2025 19:00"
type input "19.10.2025 13:10"
type input "23.10.2025 12:00"
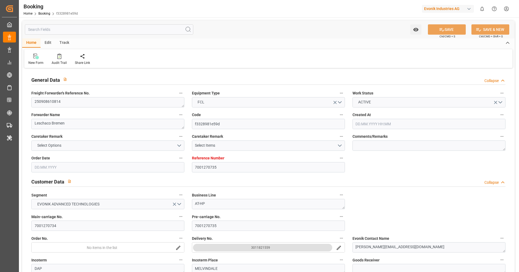
type input "23.10.2025 13:10"
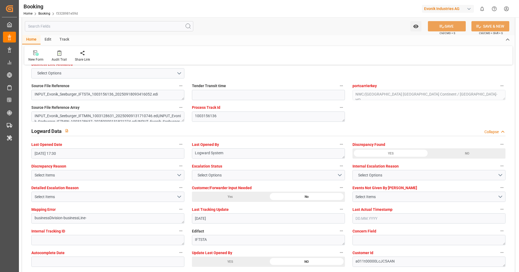
scroll to position [926, 0]
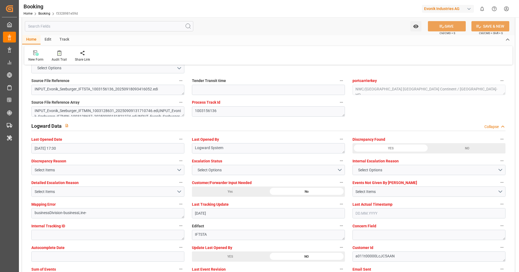
click at [215, 255] on div "YES" at bounding box center [230, 256] width 77 height 10
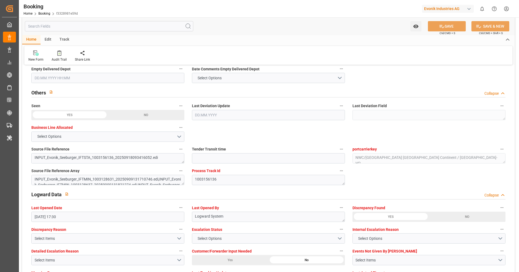
scroll to position [831, 0]
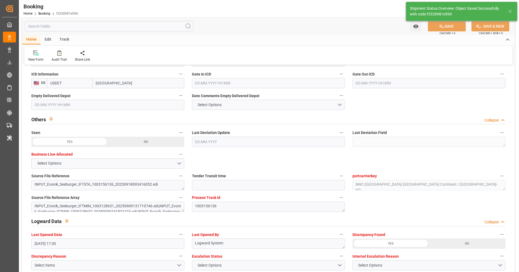
type textarea "[PERSON_NAME]"
type input "25.09.2025 11:55"
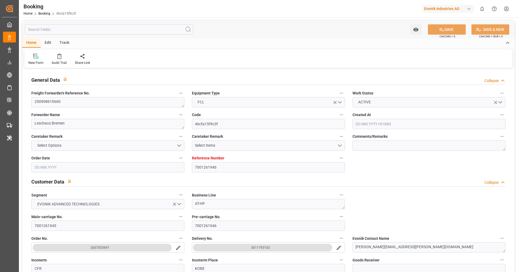
type input "[DATE] 07:20"
type input "[DATE]"
type input "[DATE] 00:00"
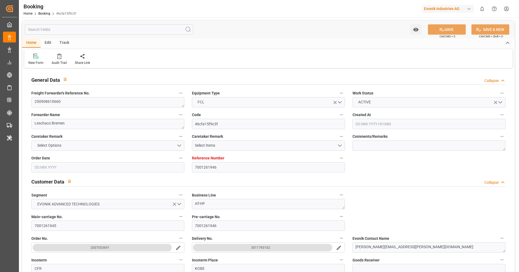
type input "[DATE] 00:00"
type input "[DATE]"
type input "[DATE] 00:00"
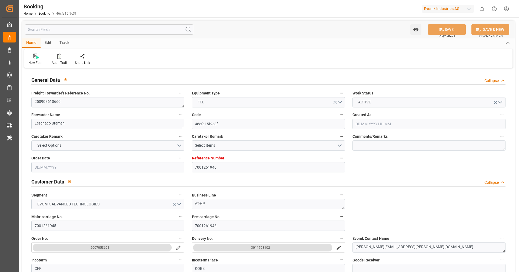
type input "[DATE] 00:00"
type input "24.11.2025 00:00"
type input "20.11.2025 00:00"
type input "08.11.2025 00:00"
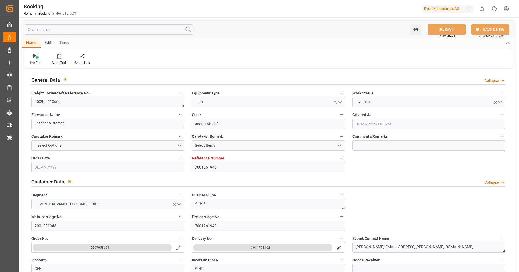
type input "14.11.2025 00:00"
type input "25.09.2025 11:38"
type input "[DATE]"
type input "[DATE] 22:00"
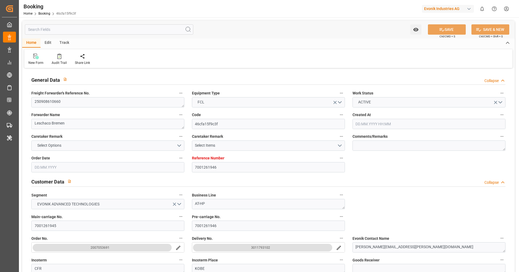
type input "25.09.2025 02:00"
type input "01.10.2025 02:00"
type input "[DATE] 16:00"
type input "08.11.2025 16:00"
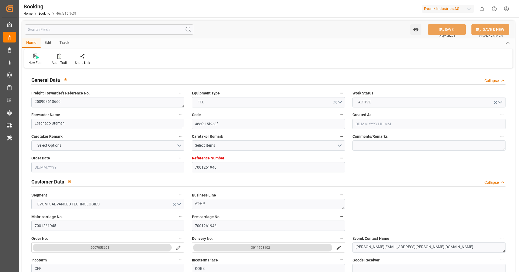
type input "16.11.2025 00:49"
type input "21.11.2025 20:00"
type input "14.11.2025 20:00"
type input "24.11.2025 14:00"
type input "17.11.2025 14:00"
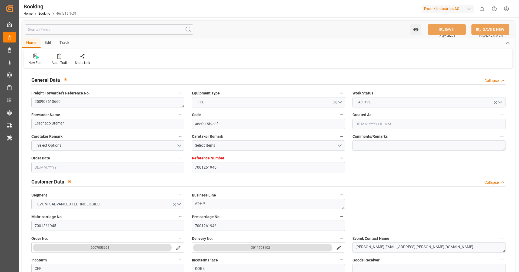
type input "28.11.2025 14:00"
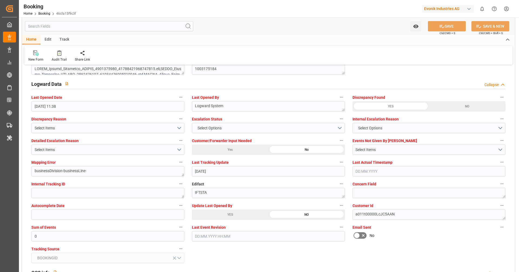
scroll to position [982, 0]
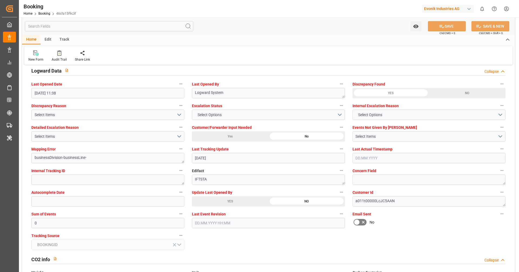
click at [230, 196] on div "YES" at bounding box center [230, 201] width 77 height 10
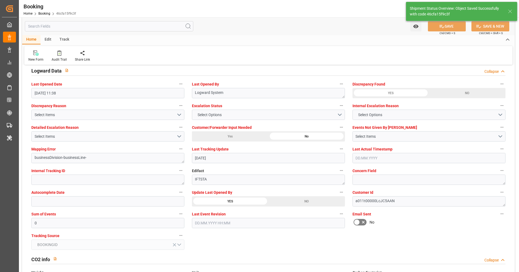
type textarea "[PERSON_NAME]"
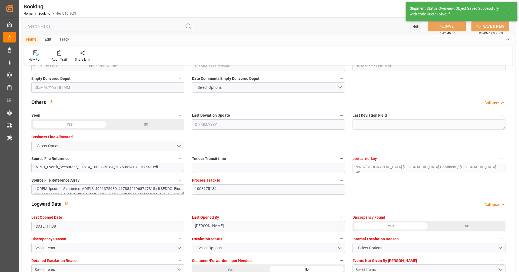
type input "25.09.2025 11:56"
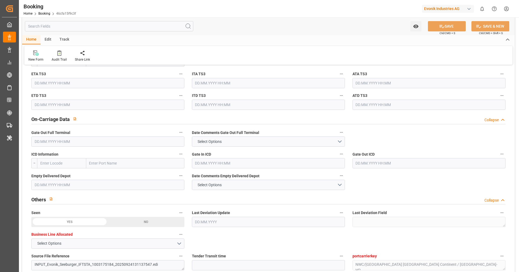
scroll to position [749, 0]
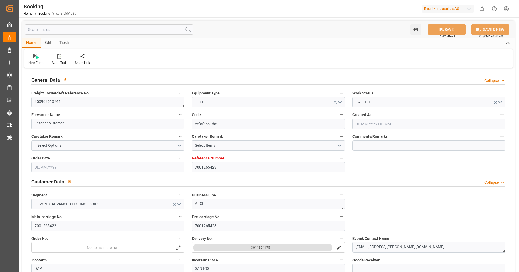
type input "03.09.2025 05:22"
type input "03.09.2025"
type input "13.10.2025"
type input "[DATE]"
type input "11.09.2025 00:00"
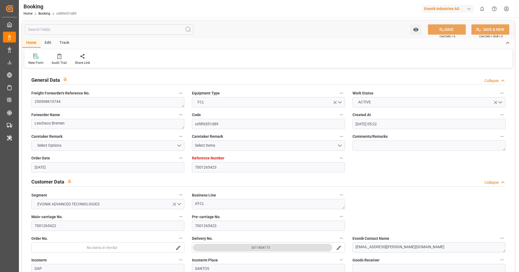
type input "11.09.2025 00:00"
type input "16.09.2025 00:00"
type input "[DATE]"
type input "30.09.2025 18:00"
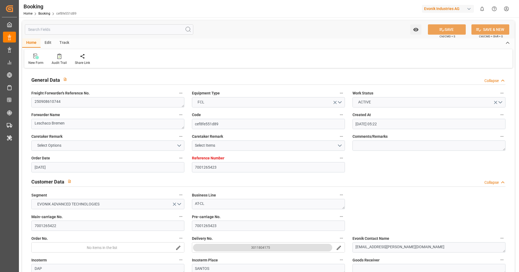
type input "29.09.2025 00:00"
type input "21.10.2025 11:00"
type input "21.10.2025 00:00"
type input "25.09.2025 11:38"
type input "25.09.2025"
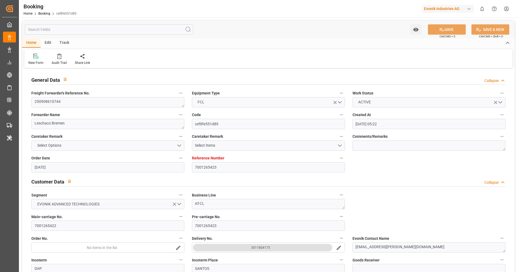
type input "30.09.2025 18:00"
type input "21.10.2025 11:00"
type input "22.10.2025 01:00"
type input "26.10.2025 01:00"
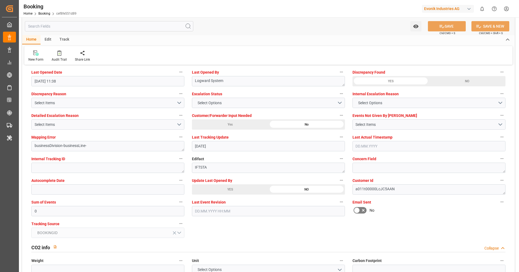
scroll to position [1005, 0]
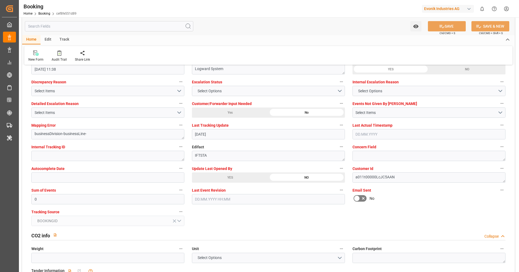
click at [222, 176] on div "YES" at bounding box center [230, 177] width 77 height 10
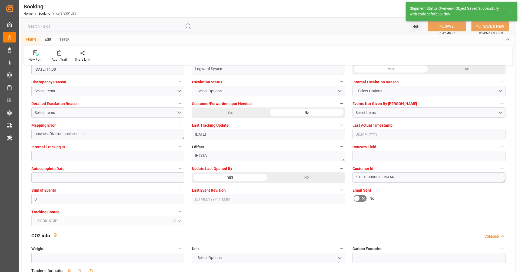
type textarea "[PERSON_NAME]"
type input "25.09.2025 11:57"
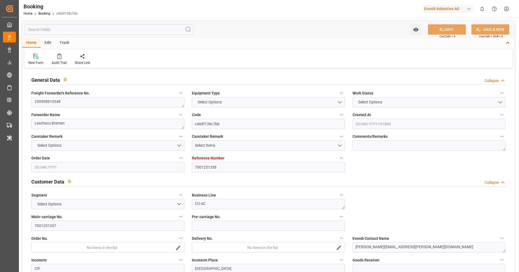
type input "7001251358"
type input "9778832"
type input "Hapag [PERSON_NAME]"
type input "Hapag Lloyd Aktiengesellschaft"
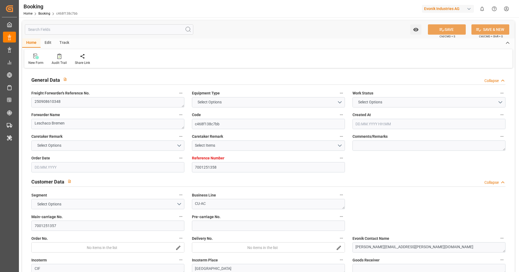
type input "NLRTM"
type input "CNSGH"
type input "0"
type input "NLRTM"
type input "CNSHG"
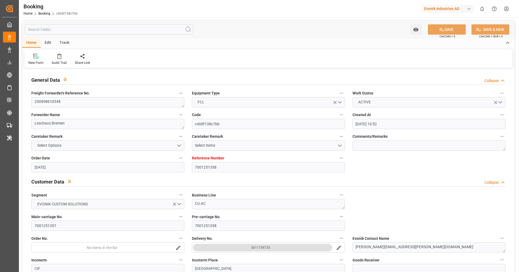
type input "[DATE] 10:52"
type input "[DATE]"
type input "[DATE] 00:00"
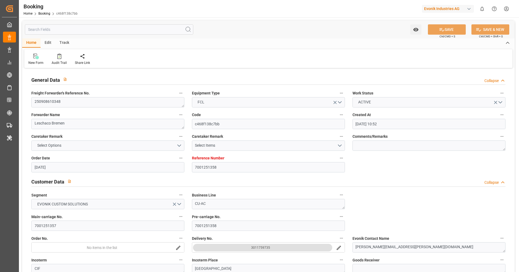
type input "[DATE] 00:00"
type input "[DATE]"
type input "[DATE] 22:00"
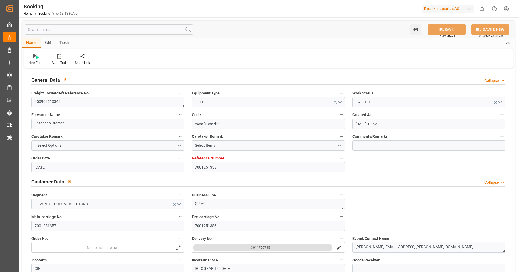
type input "[DATE] 00:00"
type input "[DATE] 16:00"
type input "[DATE] 00:00"
type input "[DATE]"
type input "[DATE] 11:40"
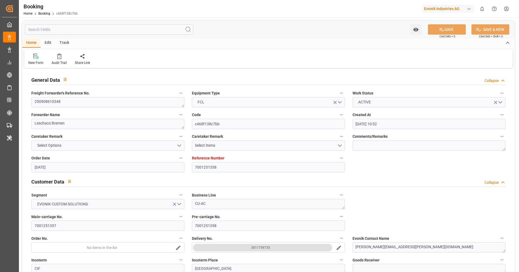
type input "[DATE]"
type input "[DATE] 22:00"
type input "[DATE] 16:00"
type input "[DATE] 00:49"
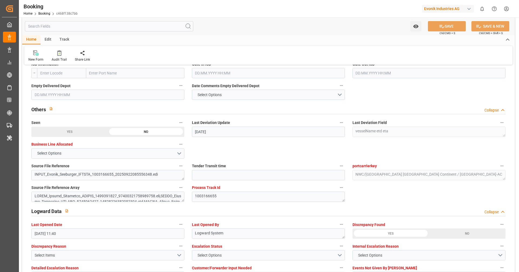
scroll to position [821, 0]
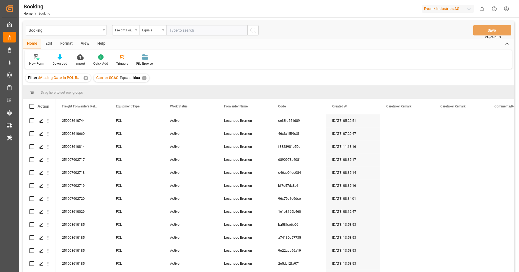
click at [81, 48] on div "View" at bounding box center [85, 43] width 16 height 9
click at [36, 60] on div "Default" at bounding box center [34, 60] width 19 height 12
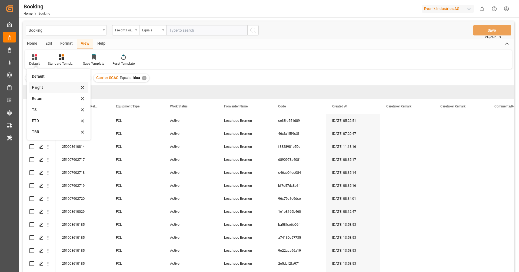
click at [48, 90] on div "F right" at bounding box center [58, 87] width 59 height 11
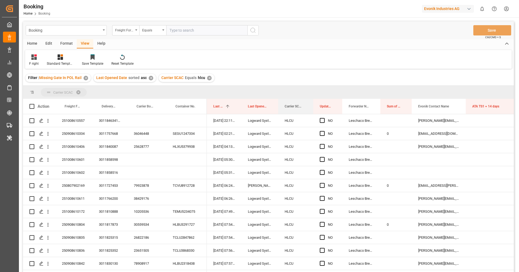
drag, startPoint x: 291, startPoint y: 105, endPoint x: 290, endPoint y: 98, distance: 7.9
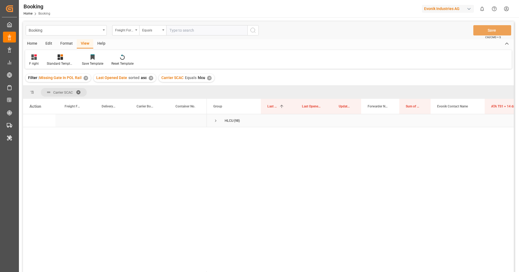
click at [216, 122] on span "Press SPACE to select this row." at bounding box center [215, 120] width 5 height 5
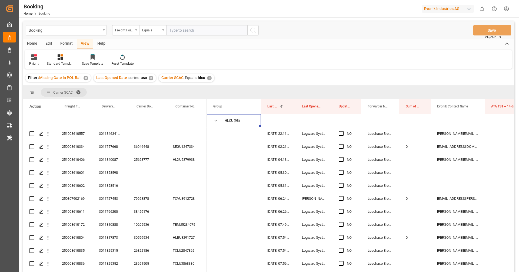
click at [82, 91] on span at bounding box center [80, 92] width 9 height 5
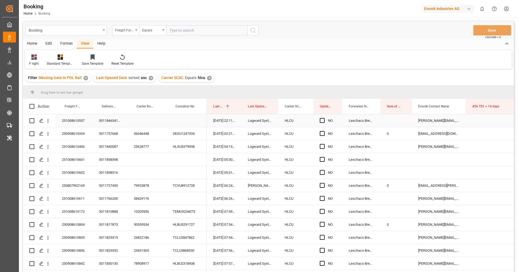
click at [82, 122] on div "251008610557" at bounding box center [73, 120] width 37 height 13
click at [49, 122] on icon "open menu" at bounding box center [48, 121] width 6 height 6
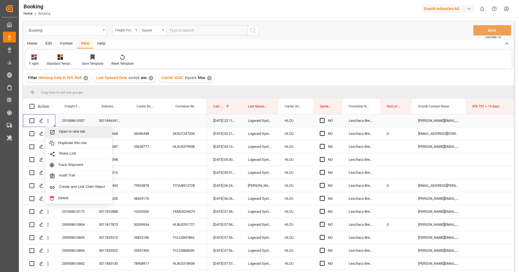
click at [66, 133] on span "Open in new tab" at bounding box center [83, 132] width 49 height 6
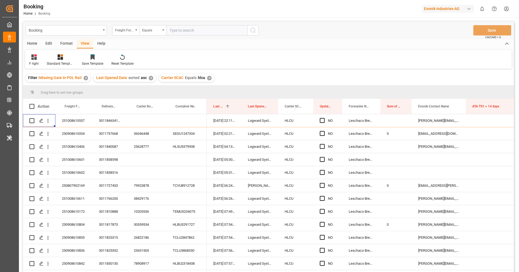
click at [207, 78] on div "✕" at bounding box center [209, 78] width 5 height 5
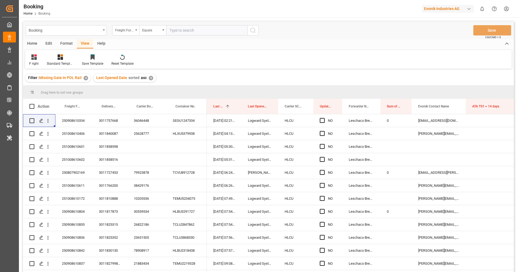
click at [65, 44] on div "Format" at bounding box center [66, 43] width 21 height 9
click at [42, 59] on div at bounding box center [37, 57] width 16 height 6
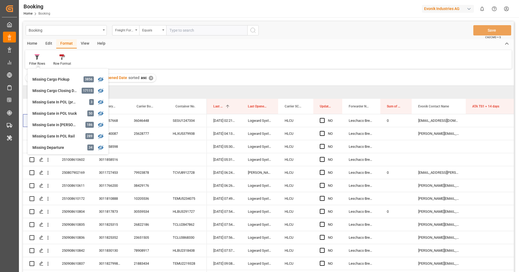
scroll to position [61, 0]
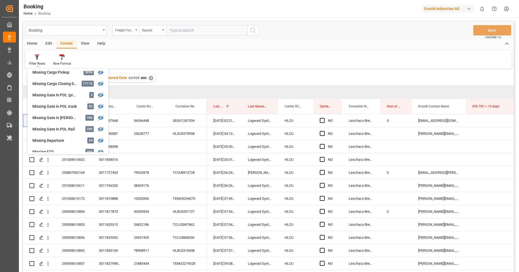
click at [60, 115] on div "Missing Gate in POL Barge" at bounding box center [55, 118] width 47 height 6
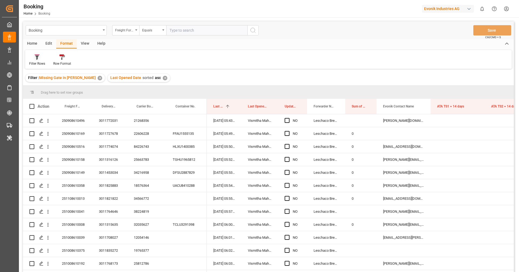
click at [42, 63] on div "Filter Rows" at bounding box center [37, 63] width 16 height 5
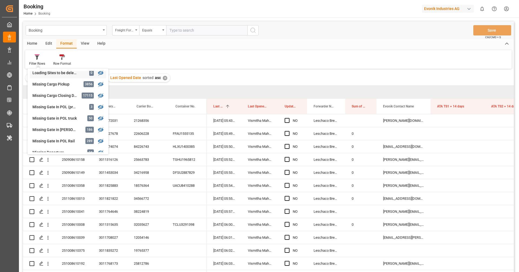
scroll to position [50, 0]
click at [223, 62] on div "Filter Rows GHM Tracking 2969 Karl gross 0 Evonik3rdParty 0 Business Line to be…" at bounding box center [268, 59] width 487 height 19
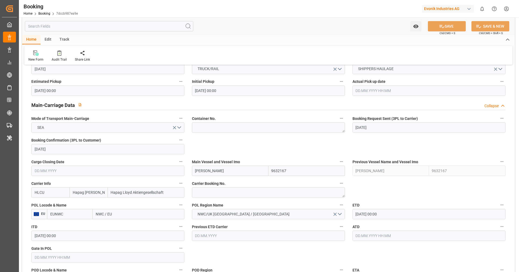
scroll to position [338, 0]
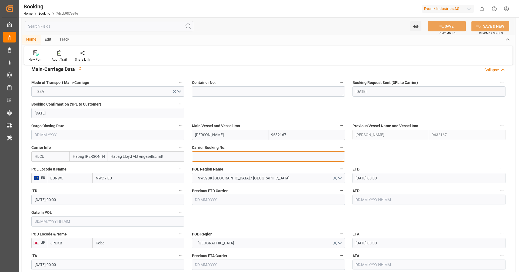
click at [215, 151] on textarea at bounding box center [268, 156] width 153 height 10
paste textarea "29959162"
type textarea "29959162"
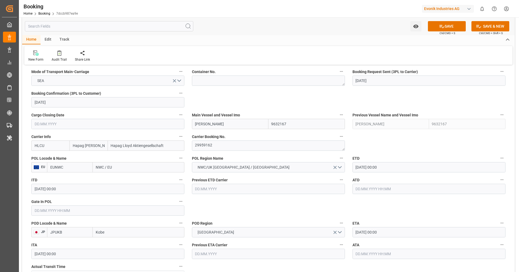
click at [82, 169] on input "EUNWC" at bounding box center [70, 167] width 46 height 10
click at [70, 179] on span "NLRTM - [GEOGRAPHIC_DATA]" at bounding box center [69, 182] width 37 height 10
type input "NLRTM"
type input "[GEOGRAPHIC_DATA]"
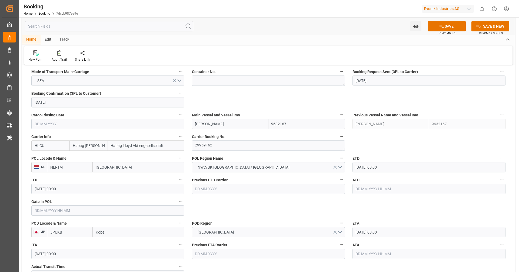
type input "NLRTM"
click at [393, 234] on input "[DATE] 00:00" at bounding box center [429, 232] width 153 height 10
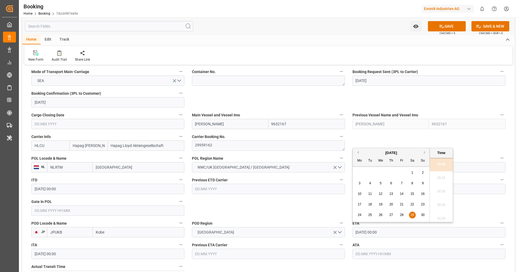
click at [393, 234] on input "[DATE] 00:00" at bounding box center [429, 232] width 153 height 10
paste input "[PHONE_NUMBER]"
click at [359, 184] on span "8" at bounding box center [360, 183] width 2 height 4
type input "[DATE] 00:00"
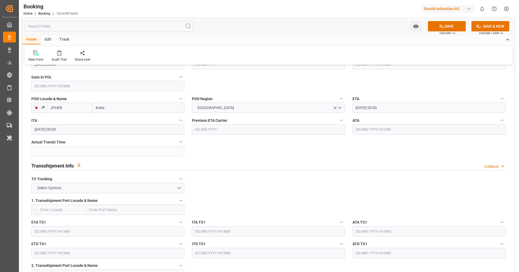
scroll to position [475, 0]
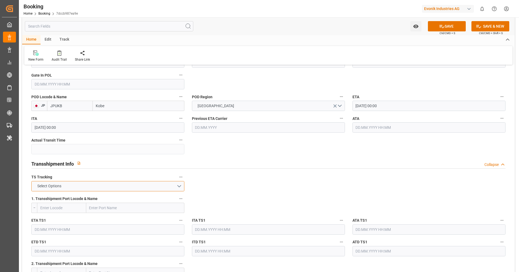
click at [151, 187] on button "Select Options" at bounding box center [107, 186] width 153 height 10
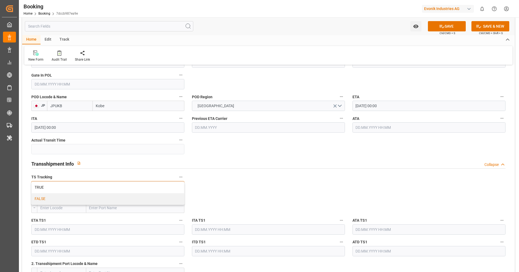
click at [138, 203] on div "FALSE" at bounding box center [108, 198] width 153 height 11
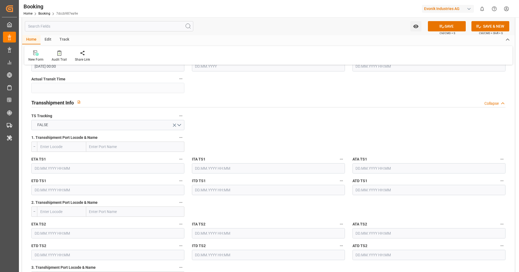
scroll to position [541, 0]
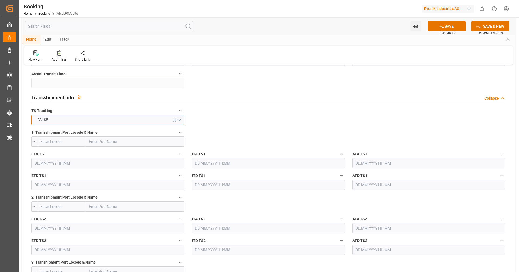
click at [75, 118] on button "FALSE" at bounding box center [107, 120] width 153 height 10
click at [76, 124] on div "TRUE" at bounding box center [108, 120] width 153 height 11
click at [128, 141] on input "text" at bounding box center [135, 141] width 98 height 10
paste input "[GEOGRAPHIC_DATA]"
type input "[GEOGRAPHIC_DATA]"
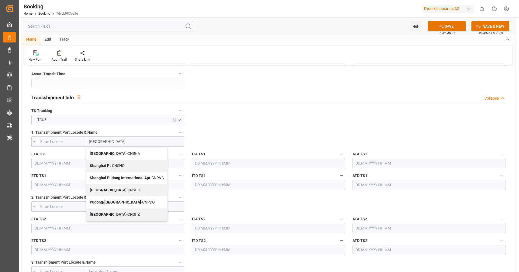
click at [115, 188] on span "Shanghai - CNSGH" at bounding box center [115, 190] width 51 height 4
type input "CNSGH"
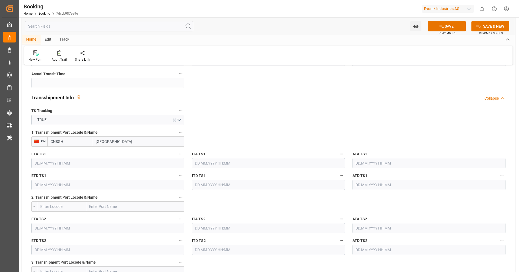
type input "[GEOGRAPHIC_DATA]"
click at [98, 165] on input "text" at bounding box center [107, 163] width 153 height 10
paste input "[DATE]"
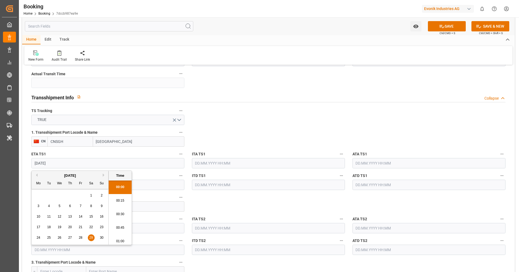
scroll to position [921, 0]
type input "[DATE] 00:00"
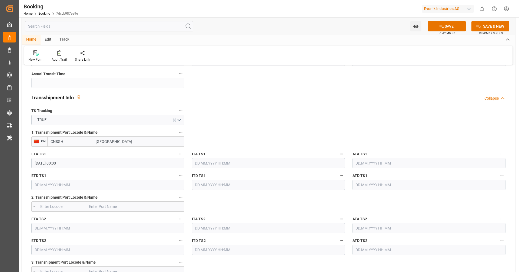
click at [72, 185] on input "text" at bounding box center [107, 185] width 153 height 10
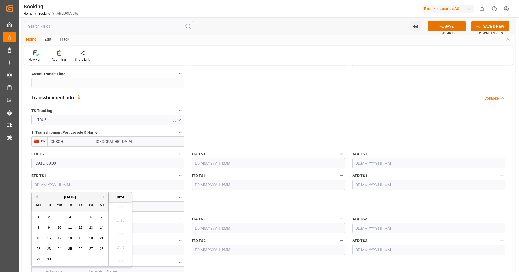
paste input "[DATE]"
type input "[DATE] 00:00"
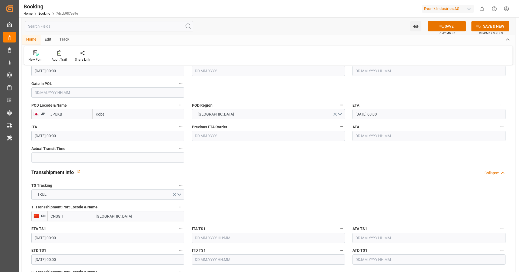
scroll to position [467, 0]
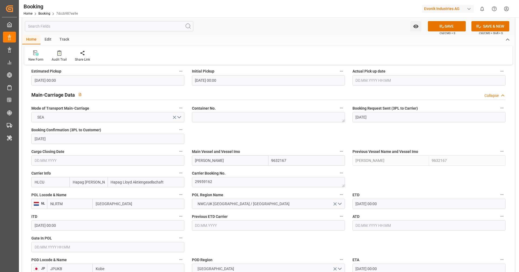
scroll to position [310, 0]
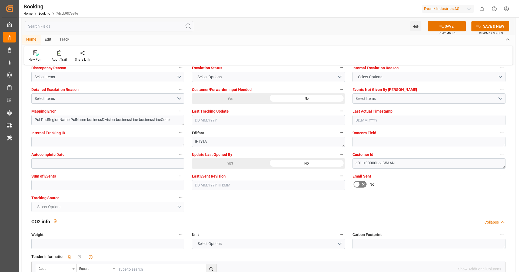
scroll to position [1023, 0]
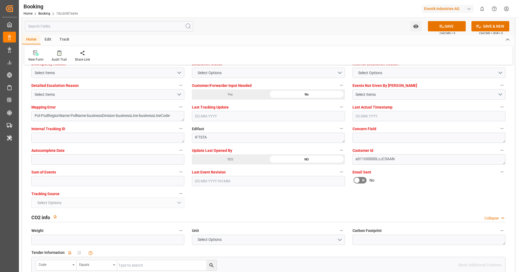
click at [240, 198] on div "General Data Collapse Freight Forwarder's Reference No. 251008610557 Equipment …" at bounding box center [268, 248] width 493 height 2405
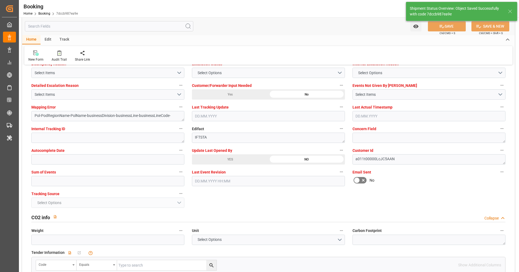
type textarea "[PERSON_NAME]"
type textarea "businessDivision-businessLine-"
type textarea "Yes"
type input "[DATE] 00:00"
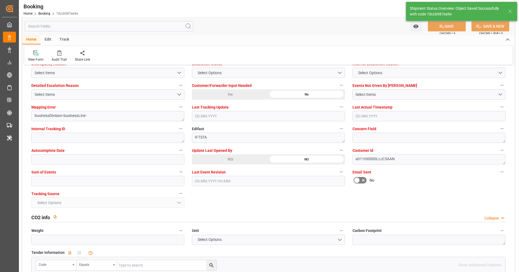
type input "[DATE] 12:07"
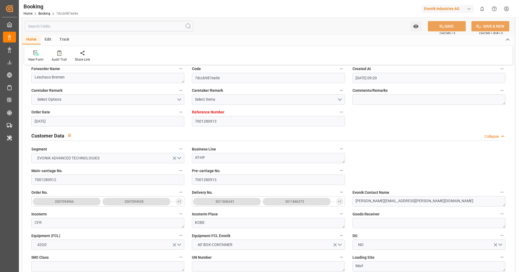
scroll to position [0, 0]
